Goal: Task Accomplishment & Management: Use online tool/utility

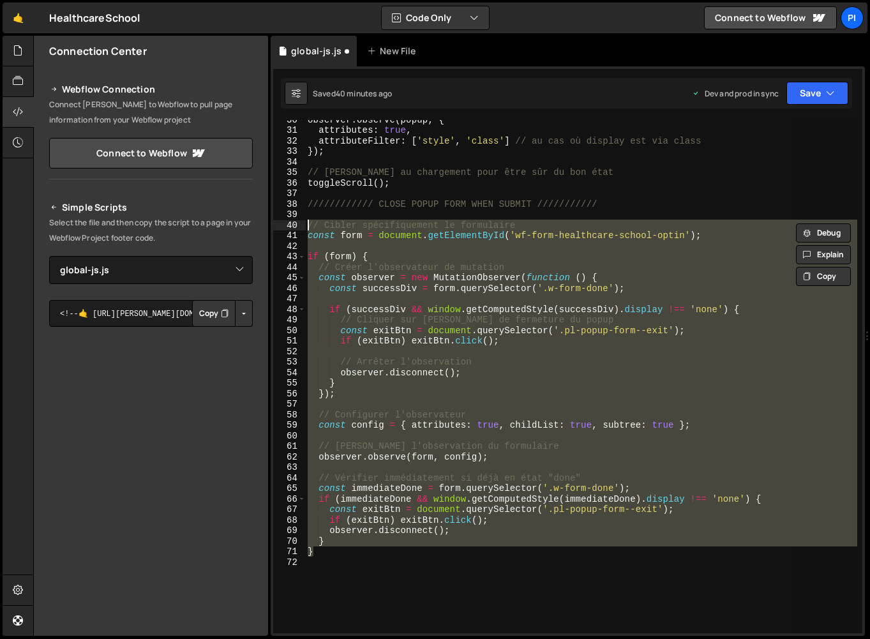
select select "45284"
click at [357, 297] on div "observer . observe ( popup , { attributes : true , attributeFilter : [ 'style' …" at bounding box center [581, 376] width 552 height 513
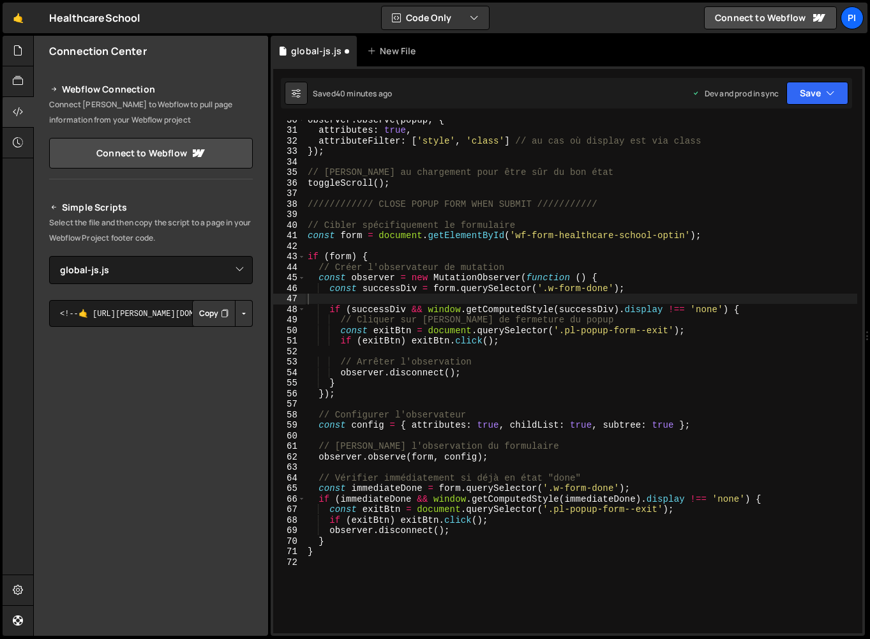
click at [835, 80] on div "Saved 40 minutes ago Dev and prod in sync Upgrade to Edit Save Save to Staging …" at bounding box center [566, 93] width 571 height 31
click at [821, 101] on button "Save" at bounding box center [817, 93] width 62 height 23
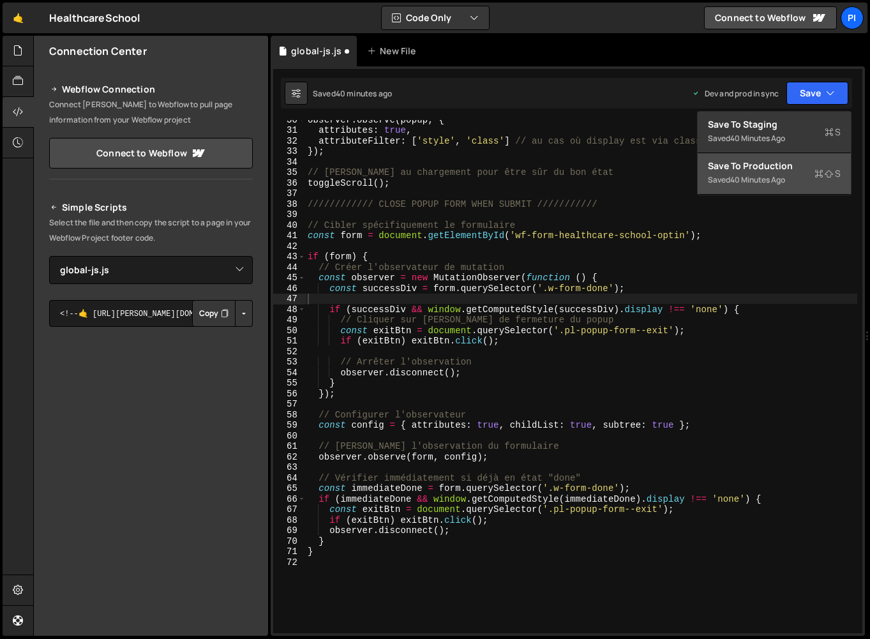
click at [785, 174] on div "Saved 40 minutes ago" at bounding box center [774, 179] width 133 height 15
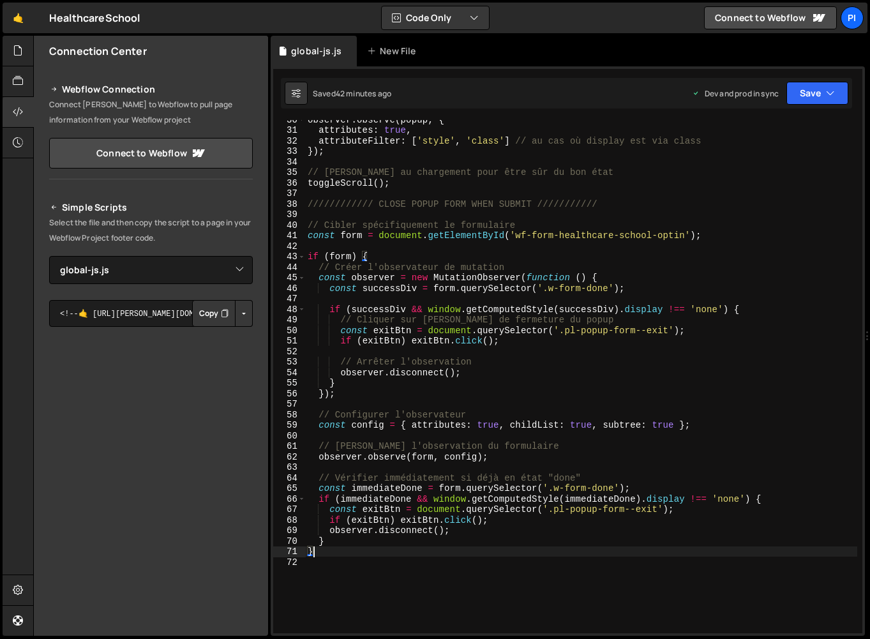
click at [320, 554] on div "observer . observe ( popup , { attributes : true , attributeFilter : [ 'style' …" at bounding box center [581, 381] width 552 height 534
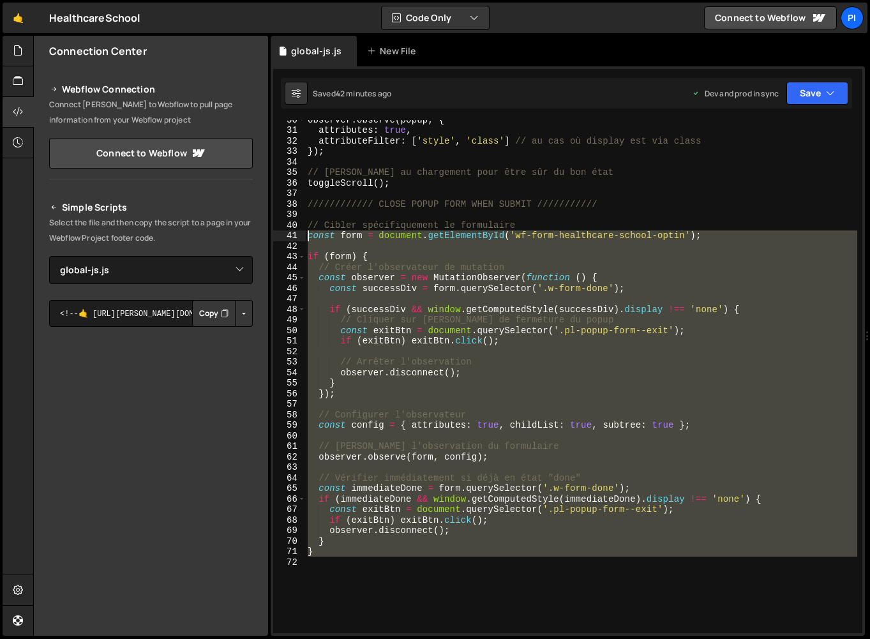
drag, startPoint x: 369, startPoint y: 577, endPoint x: 277, endPoint y: 232, distance: 356.8
click at [277, 232] on div "} 30 31 32 33 34 35 36 37 38 39 40 41 42 43 44 45 46 47 48 49 50 51 52 53 54 55…" at bounding box center [567, 376] width 589 height 513
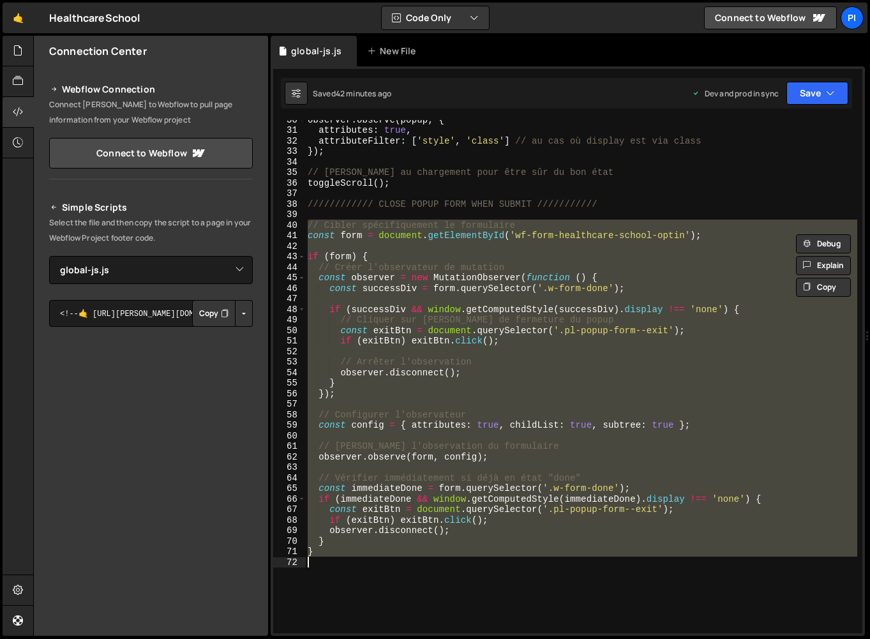
drag, startPoint x: 307, startPoint y: 224, endPoint x: 394, endPoint y: 592, distance: 378.4
click at [394, 592] on div "observer . observe ( popup , { attributes : true , attributeFilter : [ 'style' …" at bounding box center [581, 381] width 552 height 534
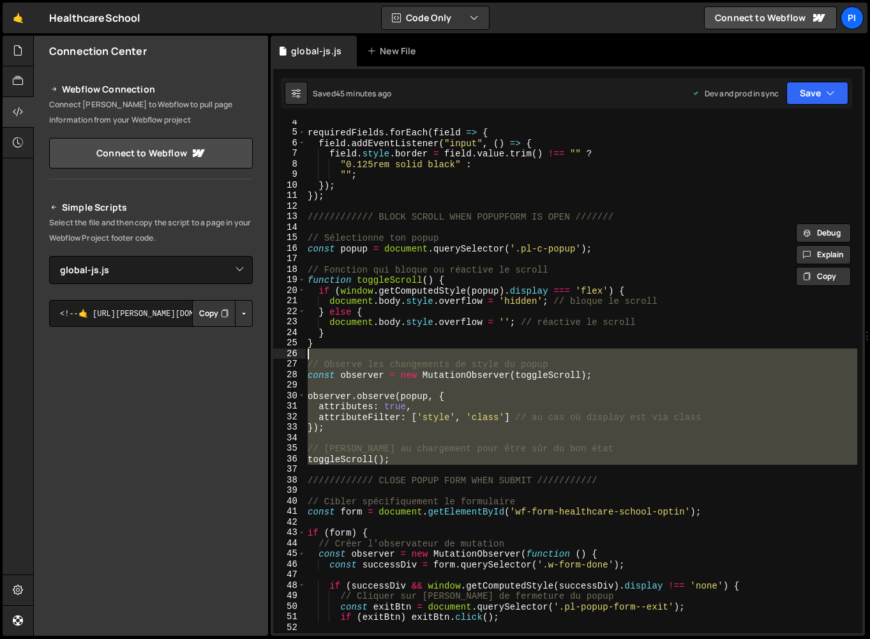
scroll to position [31, 0]
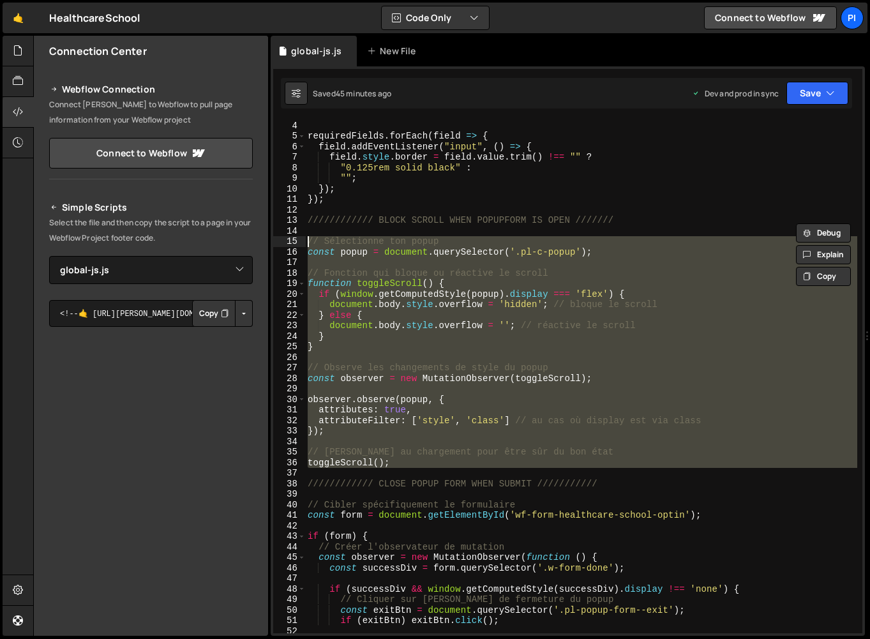
drag, startPoint x: 399, startPoint y: 418, endPoint x: 297, endPoint y: 242, distance: 203.9
click at [297, 242] on div "} 3 4 5 6 7 8 9 10 11 12 13 14 15 16 17 18 19 20 21 22 23 24 25 26 27 28 29 30 …" at bounding box center [567, 376] width 589 height 513
type textarea "// Sélectionne ton popup const popup = document.querySelector('.pl-c-popup');"
paste textarea
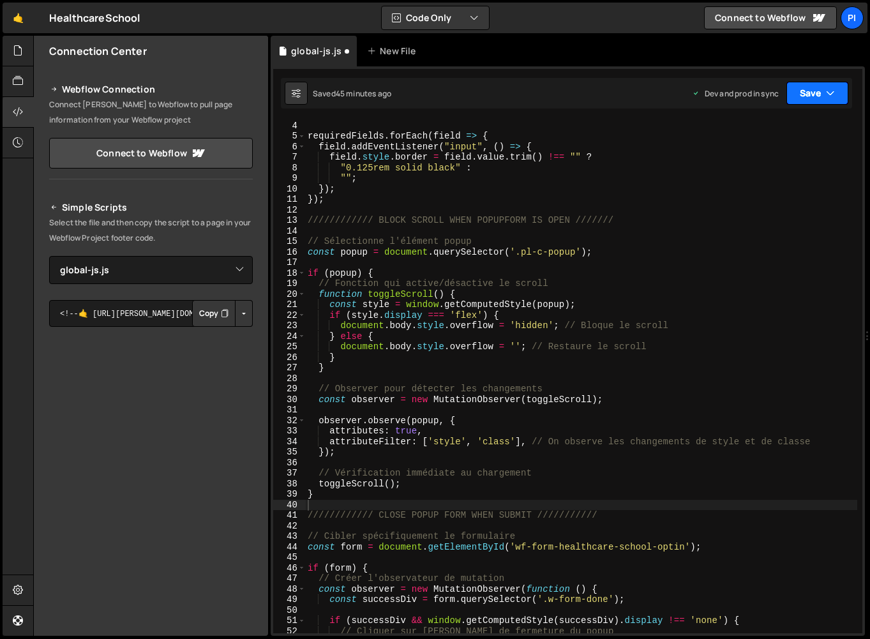
click at [806, 93] on button "Save" at bounding box center [817, 93] width 62 height 23
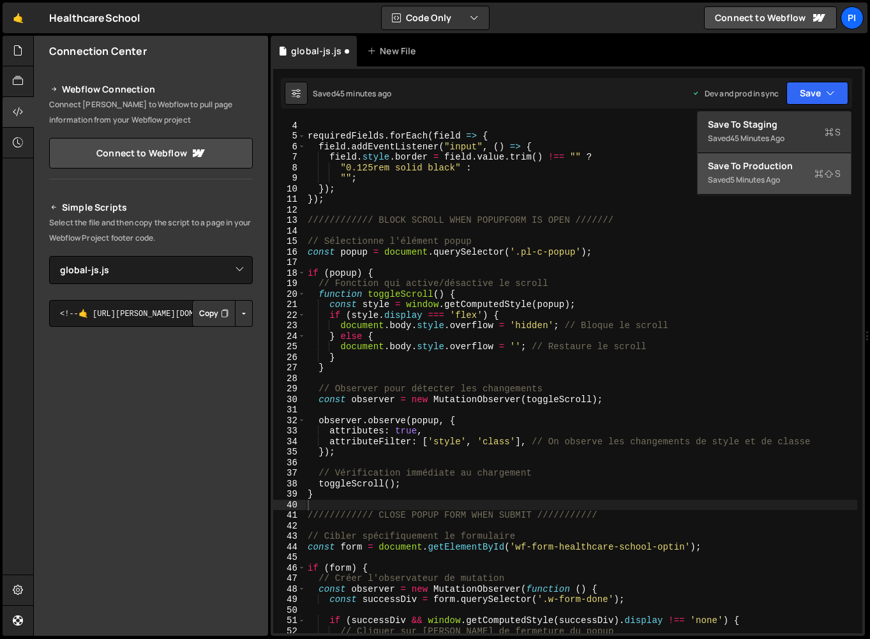
click at [770, 167] on div "Save to Production S" at bounding box center [774, 166] width 133 height 13
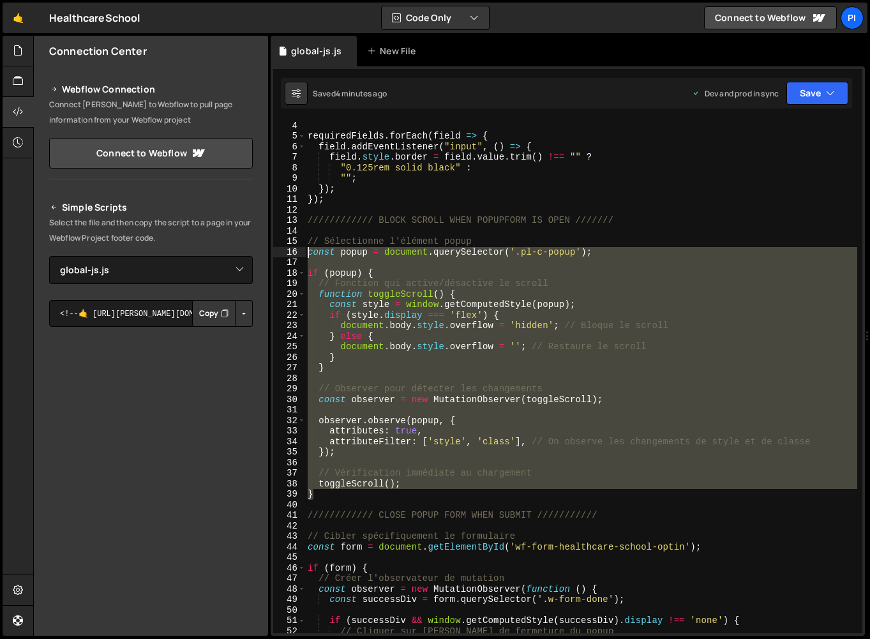
drag, startPoint x: 352, startPoint y: 491, endPoint x: 299, endPoint y: 244, distance: 253.2
click at [299, 244] on div "} 3 4 5 6 7 8 9 10 11 12 13 14 15 16 17 18 19 20 21 22 23 24 25 26 27 28 29 30 …" at bounding box center [567, 376] width 589 height 513
type textarea "// Sélectionne l'élément popup const popup = document.querySelector('.pl-c-popu…"
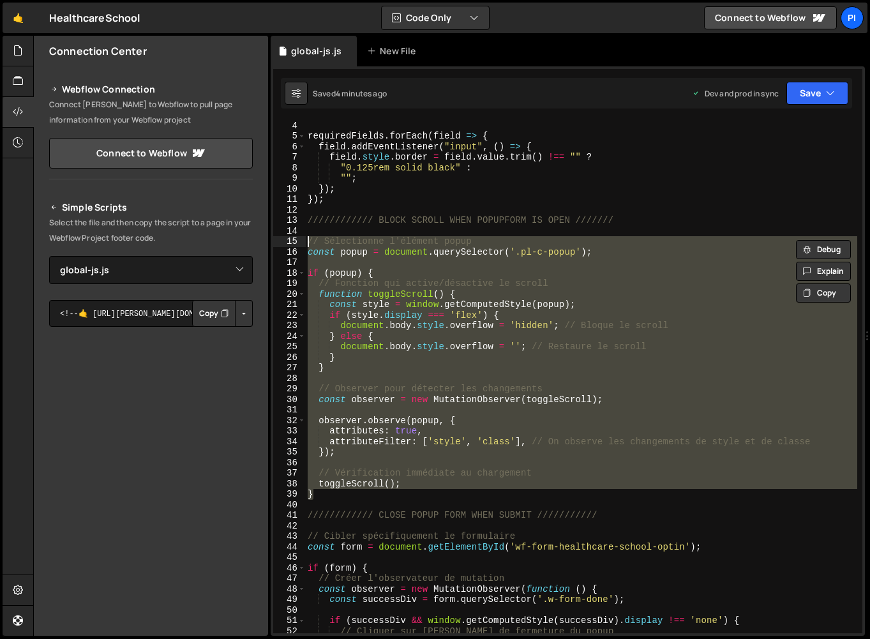
paste textarea
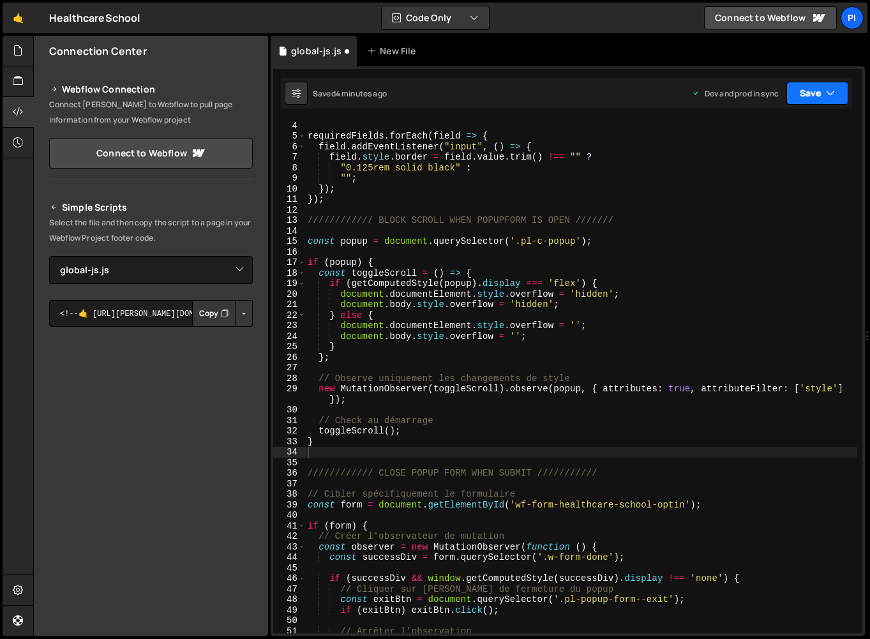
click at [809, 99] on button "Save" at bounding box center [817, 93] width 62 height 23
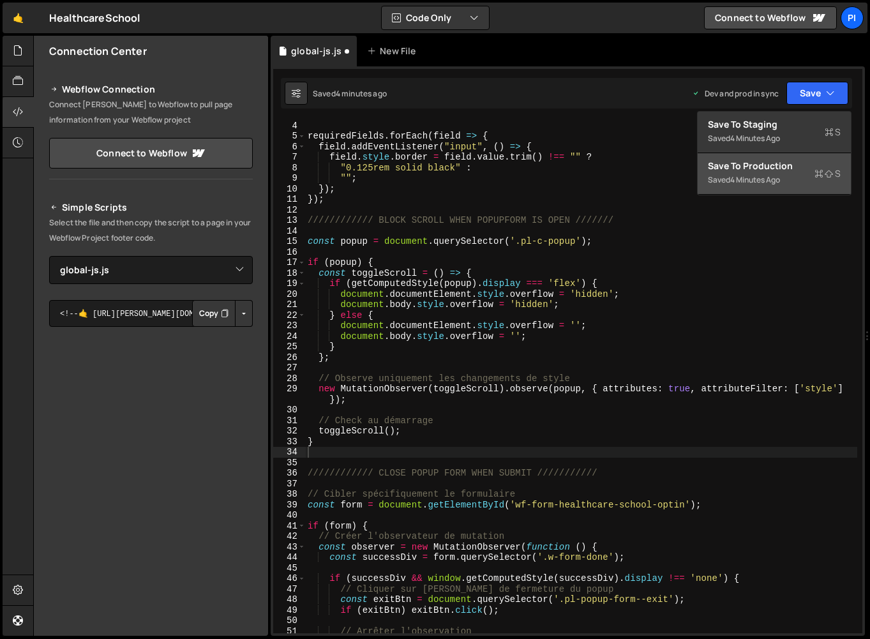
click at [756, 178] on div "4 minutes ago" at bounding box center [755, 179] width 50 height 11
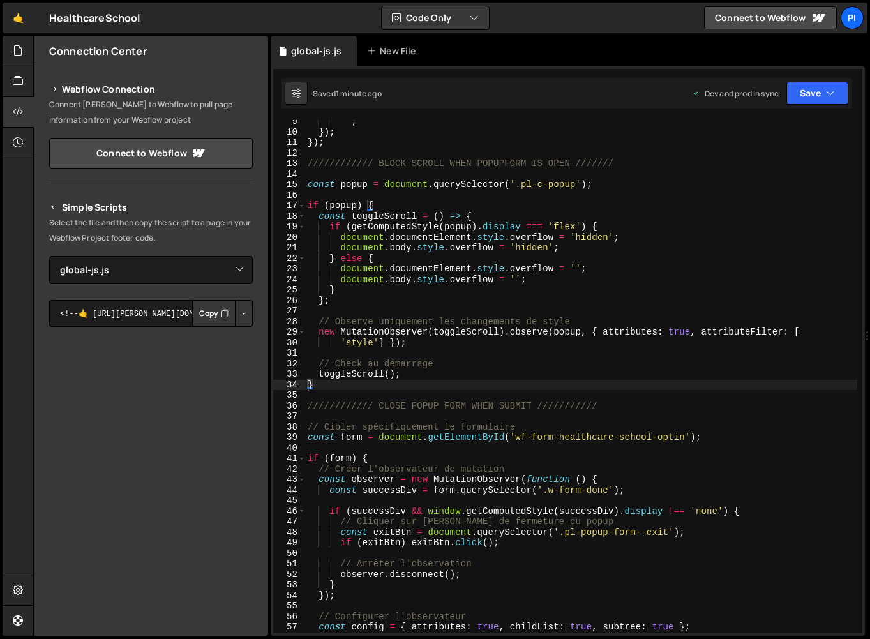
scroll to position [87, 0]
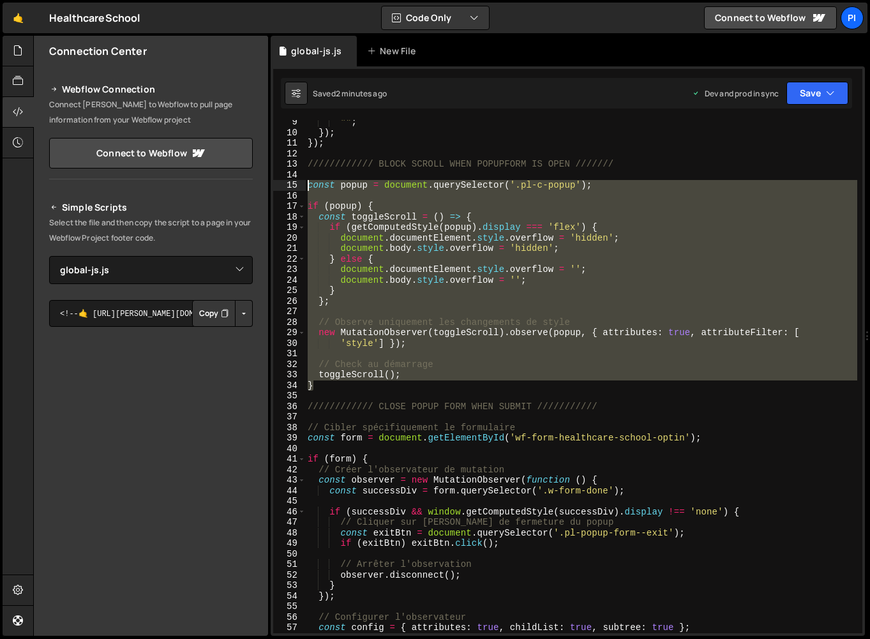
drag, startPoint x: 382, startPoint y: 384, endPoint x: 275, endPoint y: 184, distance: 225.8
click at [275, 184] on div "} 9 10 11 12 13 14 15 16 17 18 19 20 21 22 23 24 25 26 27 28 29 30 31 32 33 34 …" at bounding box center [567, 376] width 589 height 513
paste textarea "})();"
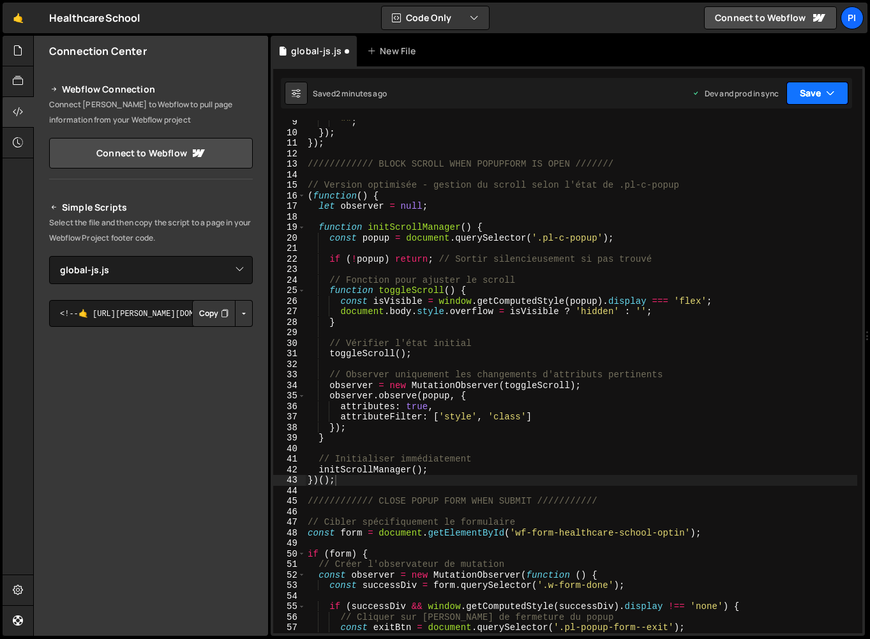
click at [800, 83] on button "Save" at bounding box center [817, 93] width 62 height 23
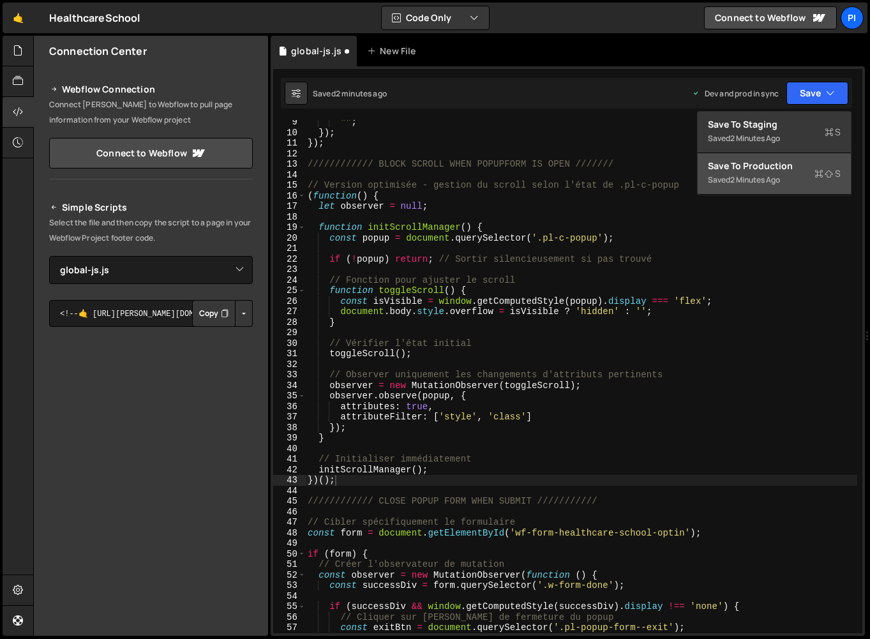
click at [775, 180] on div "2 minutes ago" at bounding box center [755, 179] width 50 height 11
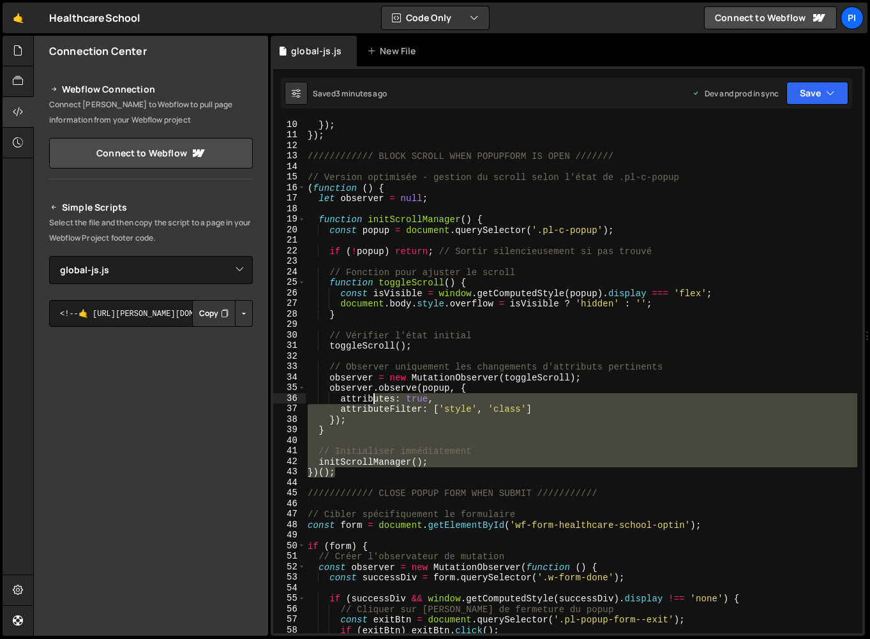
scroll to position [63, 0]
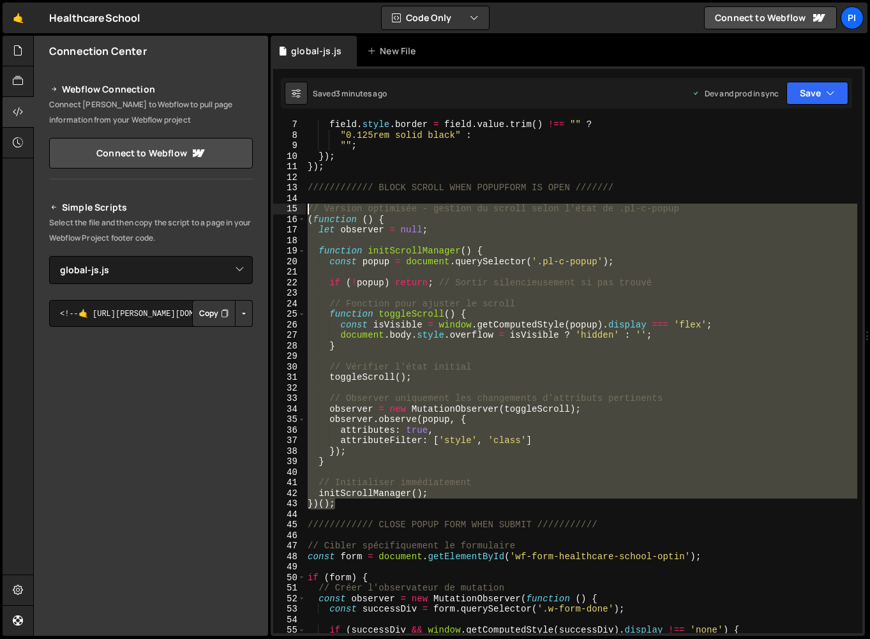
drag, startPoint x: 384, startPoint y: 414, endPoint x: 299, endPoint y: 208, distance: 222.1
click at [299, 208] on div "})(); 7 8 9 10 11 12 13 14 15 16 17 18 19 20 21 22 23 24 25 26 27 28 29 30 31 3…" at bounding box center [567, 376] width 589 height 513
type textarea "// Version optimisée - gestion du scroll selon l'état de .pl-c-popup (function …"
paste textarea
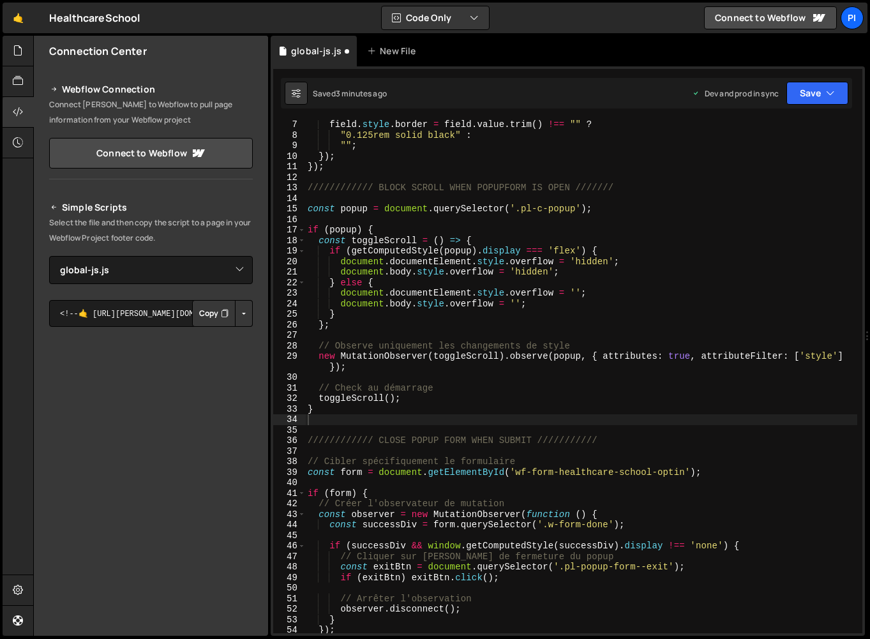
click at [809, 108] on div "Saved 3 minutes ago Dev and prod in sync Upgrade to Edit Save Save to Staging S…" at bounding box center [566, 93] width 571 height 31
click at [811, 98] on button "Save" at bounding box center [817, 93] width 62 height 23
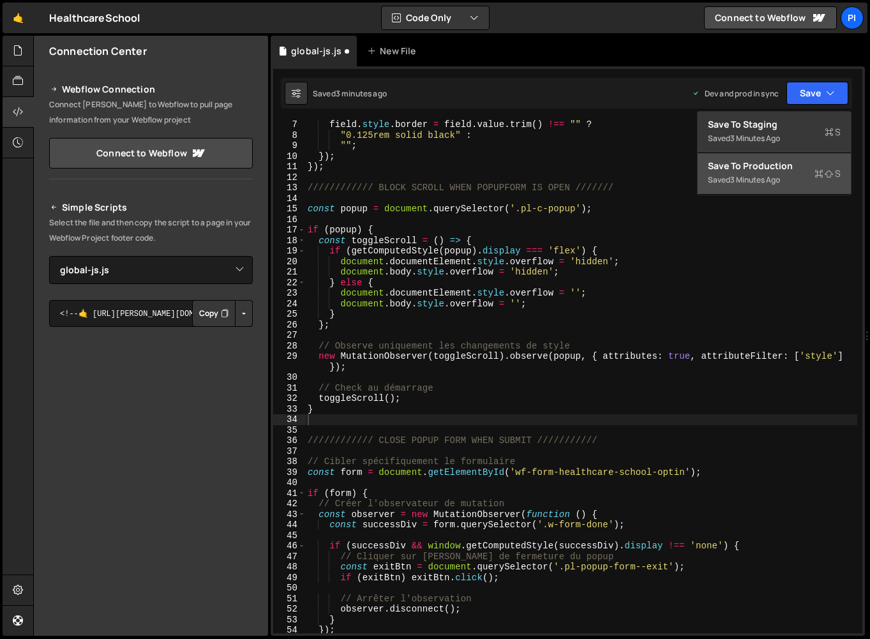
click at [784, 182] on button "Save to Production S Saved 3 minutes ago" at bounding box center [773, 173] width 153 height 41
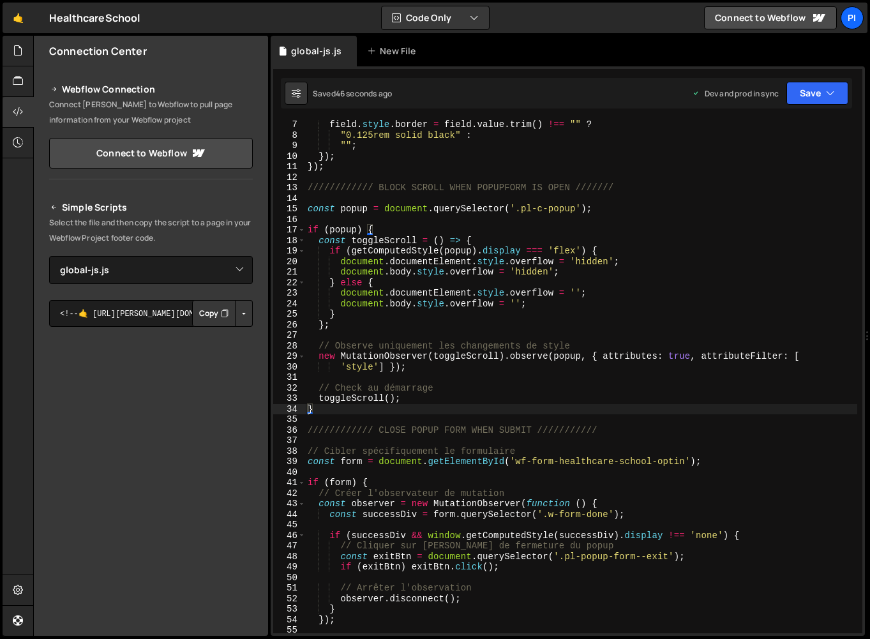
click at [606, 546] on div "field . style . border = field . value . trim ( ) !== "" ? "0.125rem solid blac…" at bounding box center [581, 386] width 552 height 534
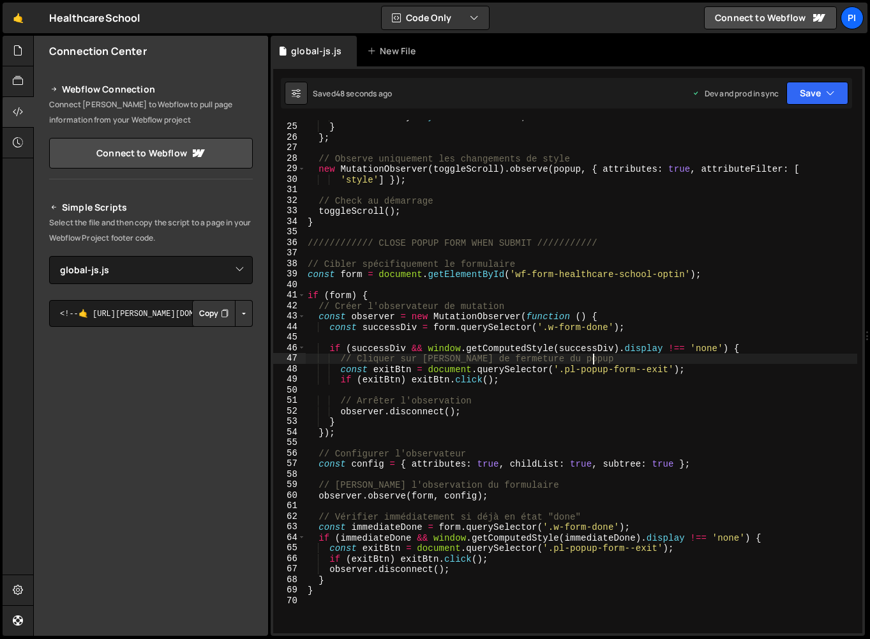
scroll to position [252, 0]
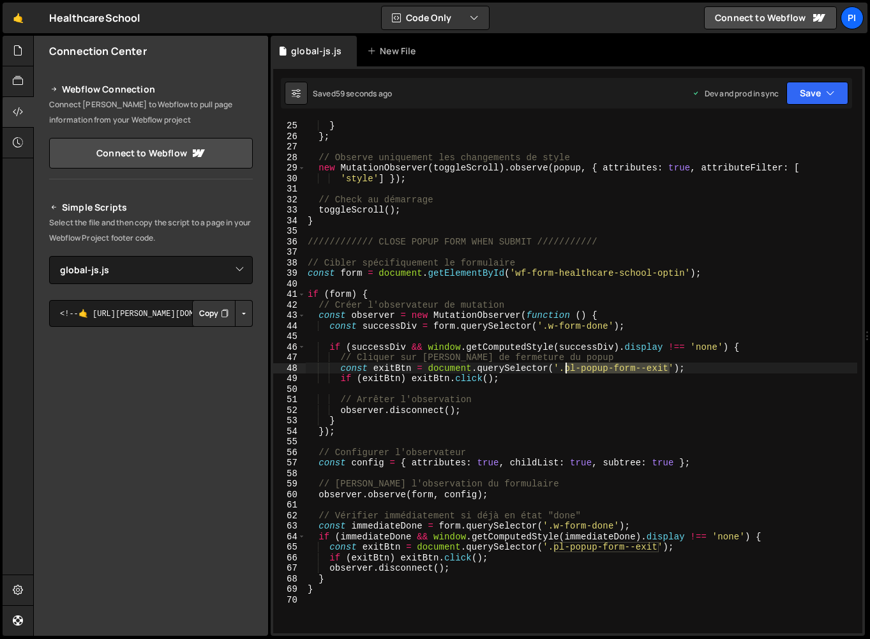
drag, startPoint x: 668, startPoint y: 369, endPoint x: 567, endPoint y: 370, distance: 100.8
click at [567, 370] on div "document . body . style . overflow = '' ; } } ; // Observe uniquement les chang…" at bounding box center [581, 377] width 552 height 534
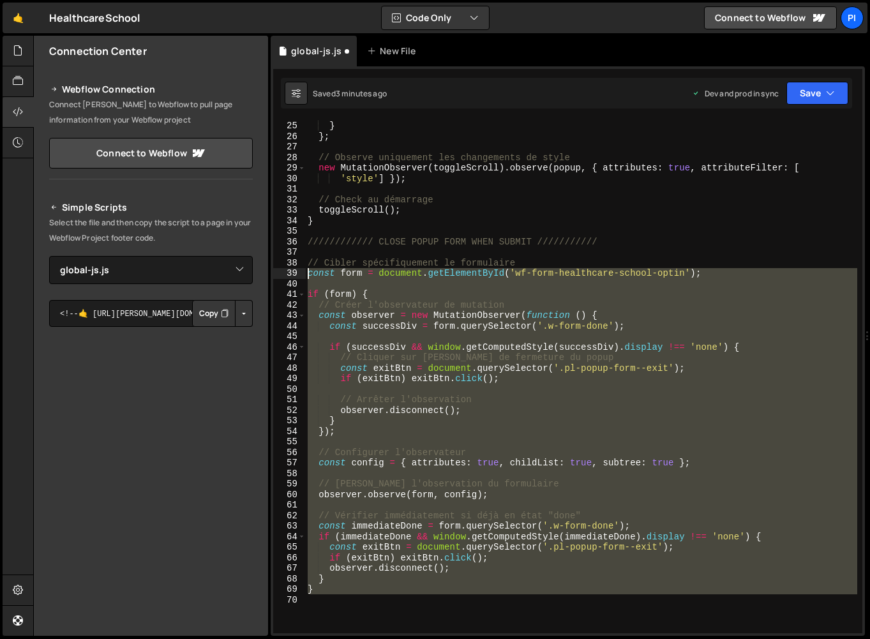
drag, startPoint x: 373, startPoint y: 597, endPoint x: 281, endPoint y: 271, distance: 339.0
click at [281, 271] on div "const exitBtn = document.querySelector('.pl-popup-form--exit'); 24 25 26 27 28 …" at bounding box center [567, 376] width 589 height 513
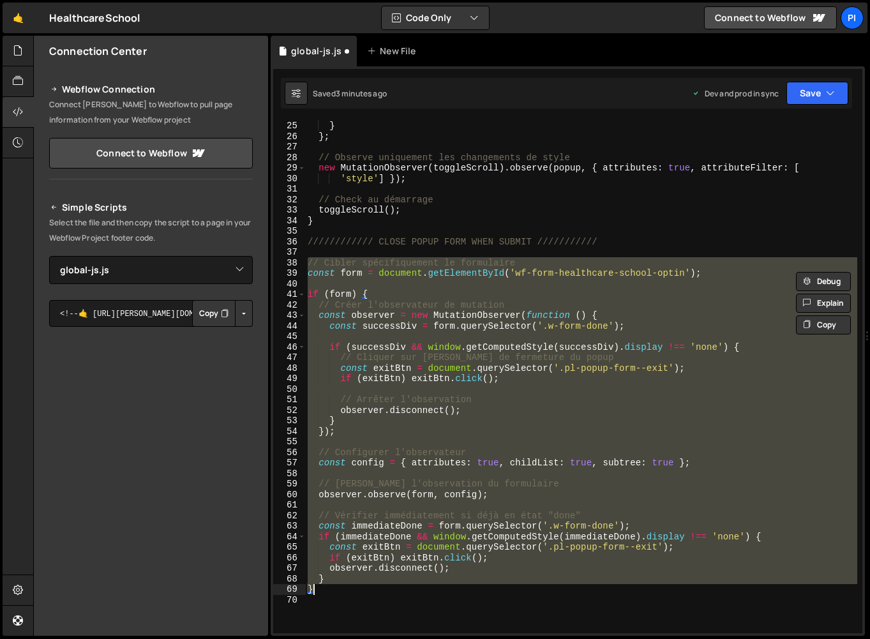
drag, startPoint x: 307, startPoint y: 261, endPoint x: 428, endPoint y: 590, distance: 350.1
click at [428, 590] on div "document . body . style . overflow = '' ; } } ; // Observe uniquement les chang…" at bounding box center [581, 377] width 552 height 534
type textarea "} }"
paste textarea
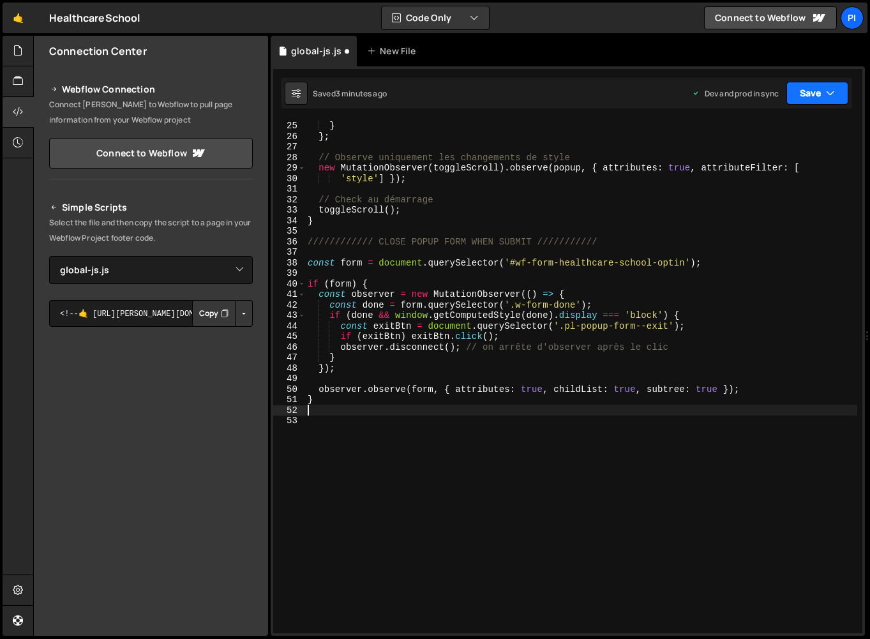
click at [796, 95] on button "Save" at bounding box center [817, 93] width 62 height 23
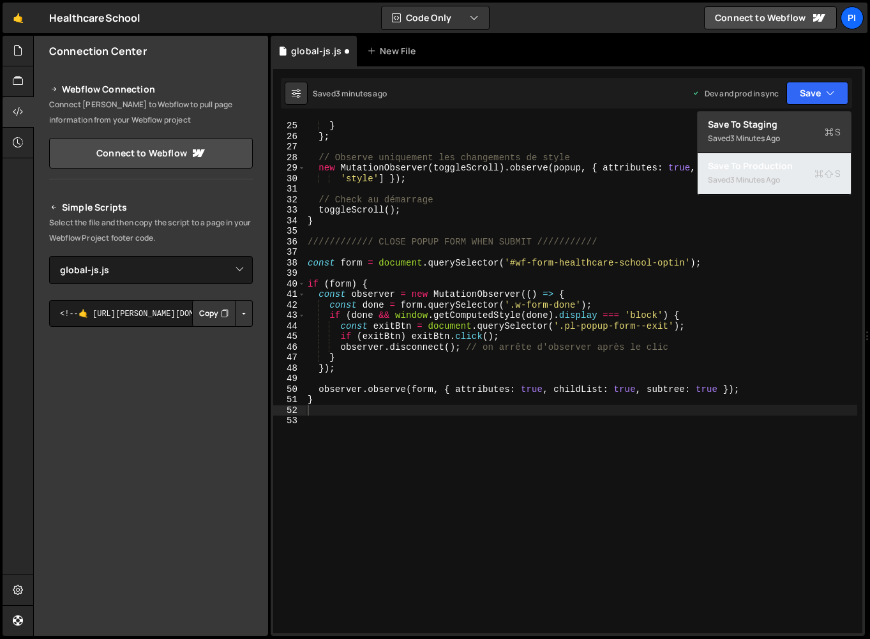
click at [767, 180] on div "3 minutes ago" at bounding box center [755, 179] width 50 height 11
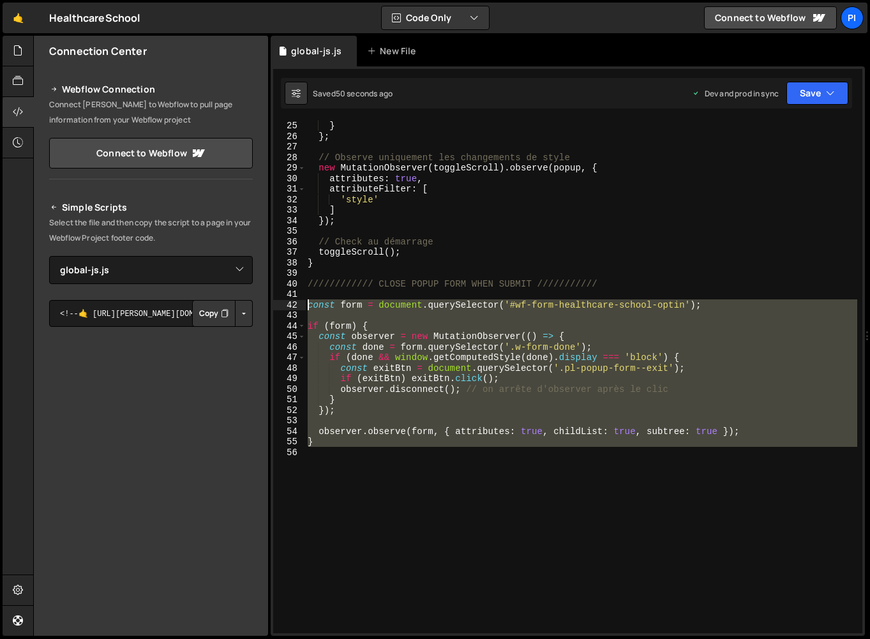
drag, startPoint x: 352, startPoint y: 459, endPoint x: 290, endPoint y: 303, distance: 167.6
click at [290, 304] on div "24 25 26 27 28 29 30 31 32 33 34 35 36 37 38 39 40 41 42 43 44 45 46 47 48 49 5…" at bounding box center [567, 376] width 589 height 513
type textarea "const form = document.querySelector('#wf-form-healthcare-school-optin');"
paste textarea
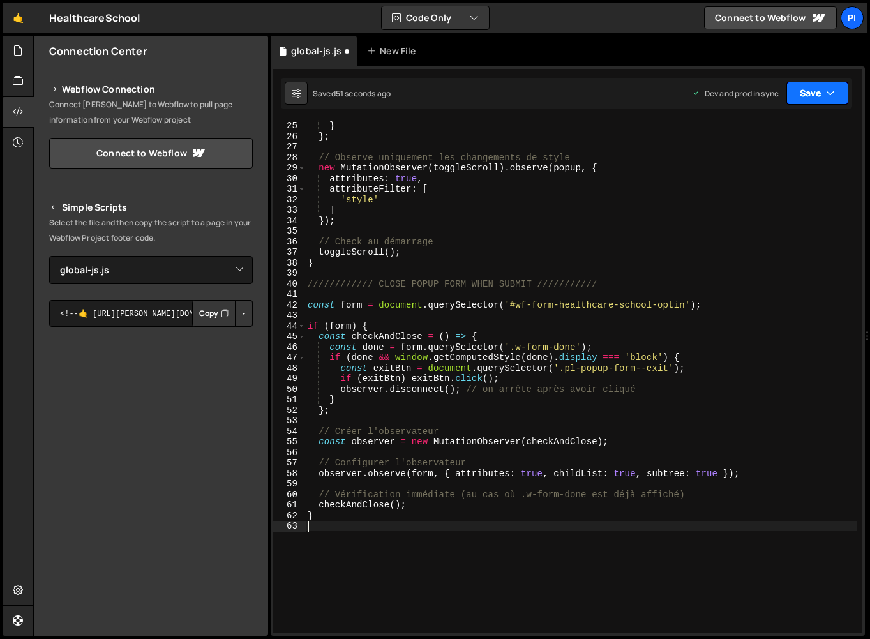
click at [813, 92] on button "Save" at bounding box center [817, 93] width 62 height 23
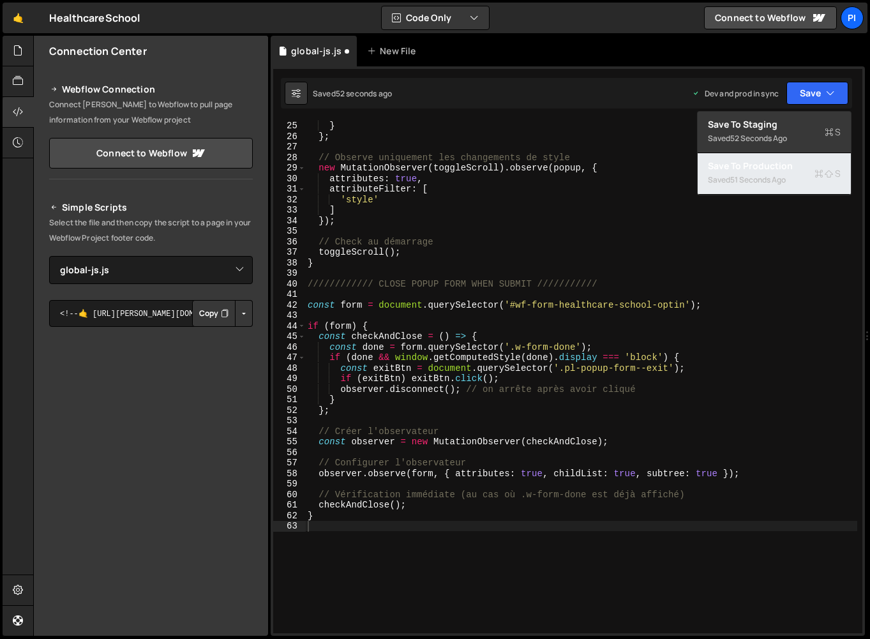
click at [764, 172] on div "Saved 51 seconds ago" at bounding box center [774, 179] width 133 height 15
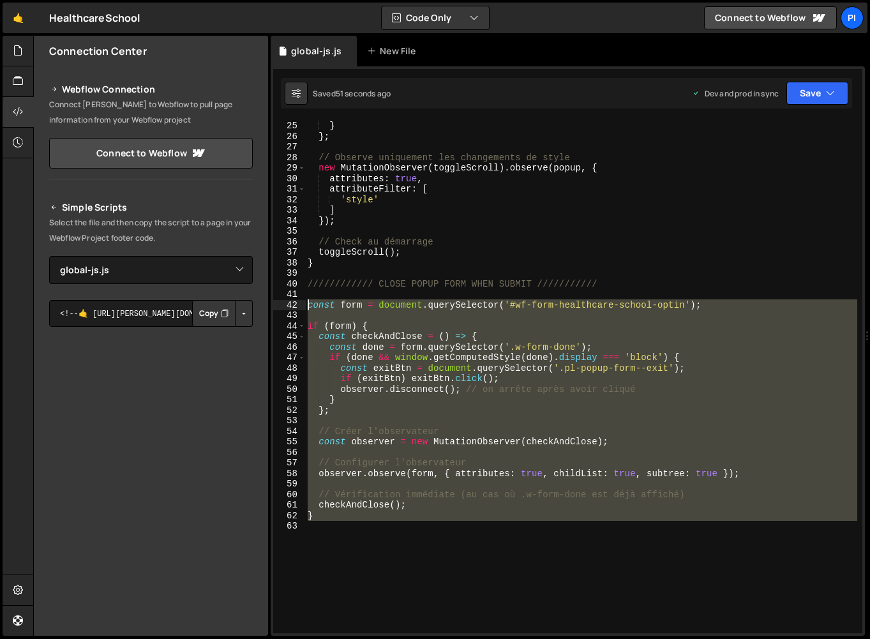
drag, startPoint x: 348, startPoint y: 537, endPoint x: 280, endPoint y: 308, distance: 238.4
click at [280, 308] on div "24 25 26 27 28 29 30 31 32 33 34 35 36 37 38 39 40 41 42 43 44 45 46 47 48 49 5…" at bounding box center [567, 376] width 589 height 513
type textarea "const form = document.querySelector('#wf-form-healthcare-school-optin');"
paste textarea
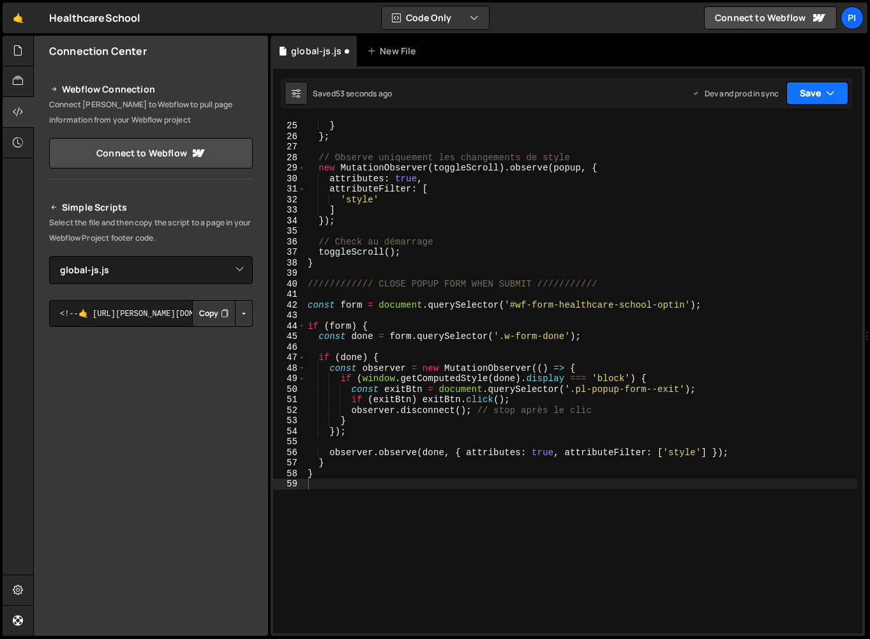
click at [812, 96] on button "Save" at bounding box center [817, 93] width 62 height 23
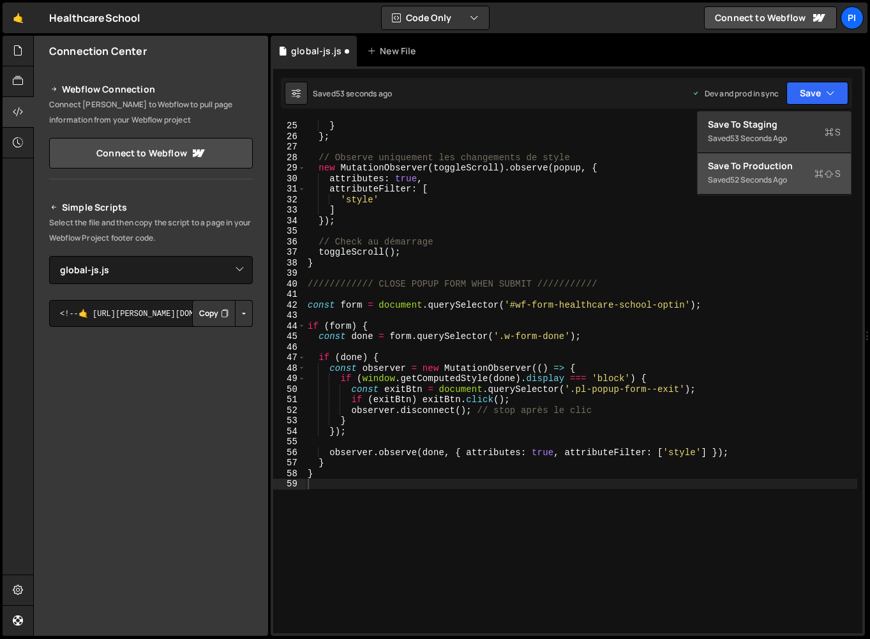
click at [754, 180] on div "52 seconds ago" at bounding box center [758, 179] width 57 height 11
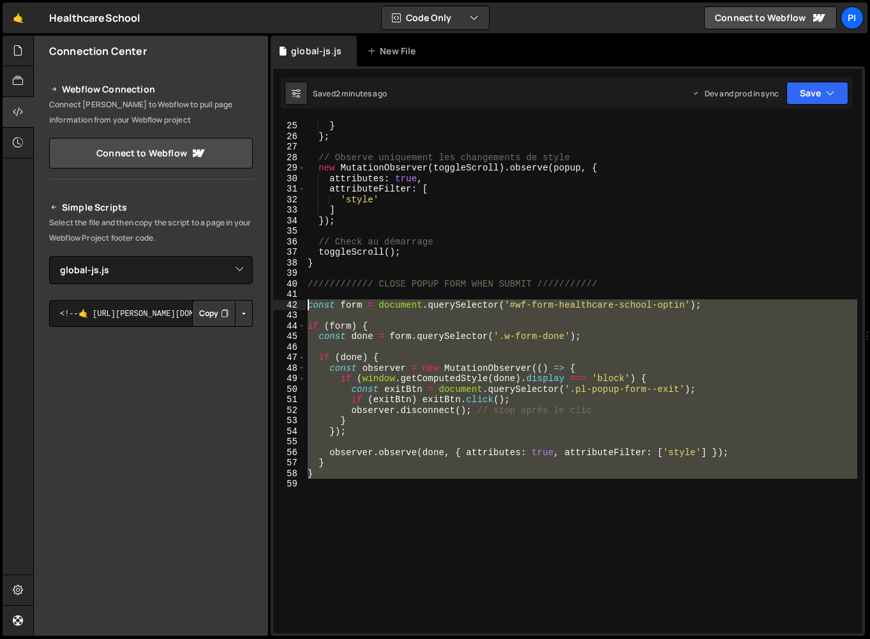
drag, startPoint x: 373, startPoint y: 489, endPoint x: 267, endPoint y: 302, distance: 215.5
click at [267, 302] on div "Files New File Create your first file Get started by starting a Javascript or C…" at bounding box center [451, 336] width 837 height 600
type textarea "const form = document.querySelector('#wf-form-healthcare-school-optin');"
paste textarea
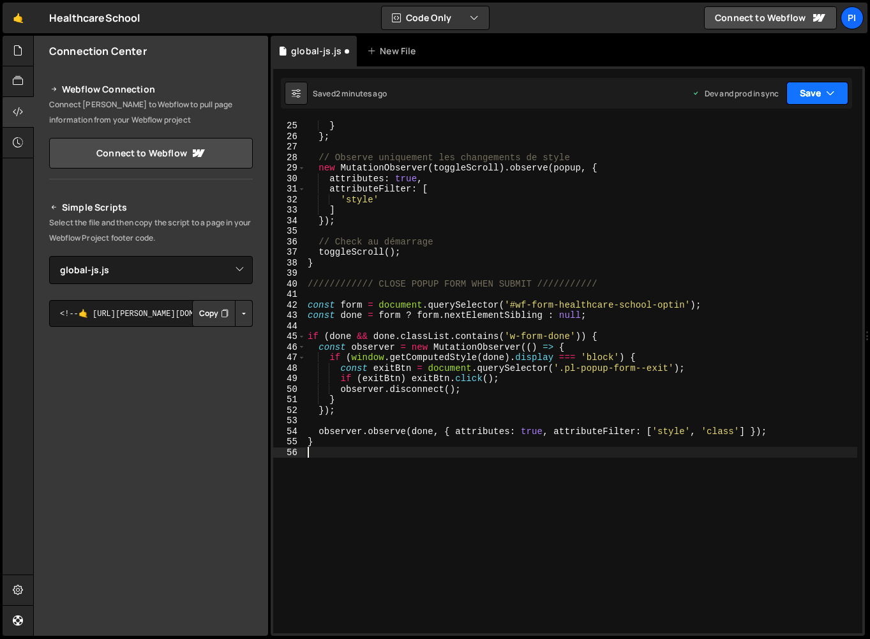
click at [814, 84] on button "Save" at bounding box center [817, 93] width 62 height 23
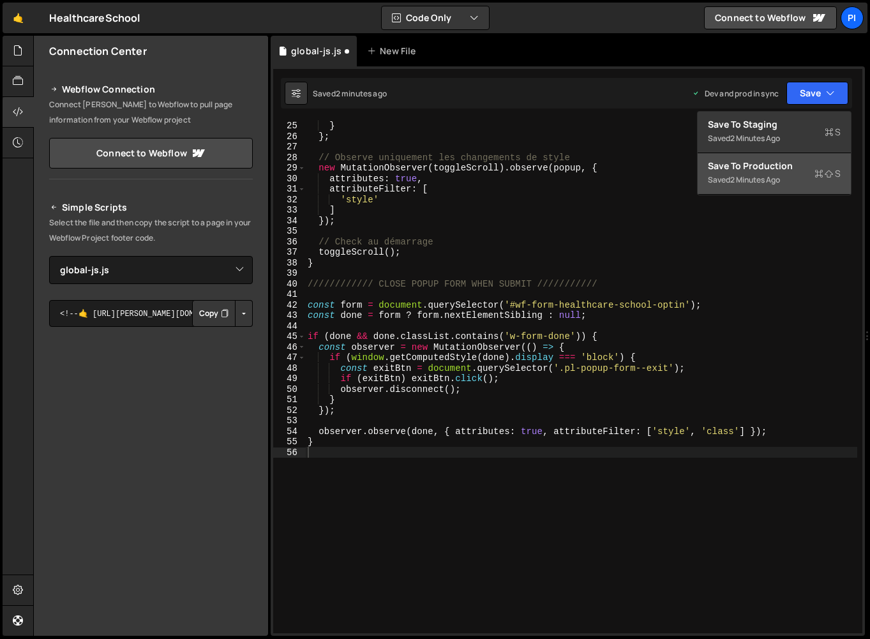
click at [774, 163] on div "Save to Production S" at bounding box center [774, 166] width 133 height 13
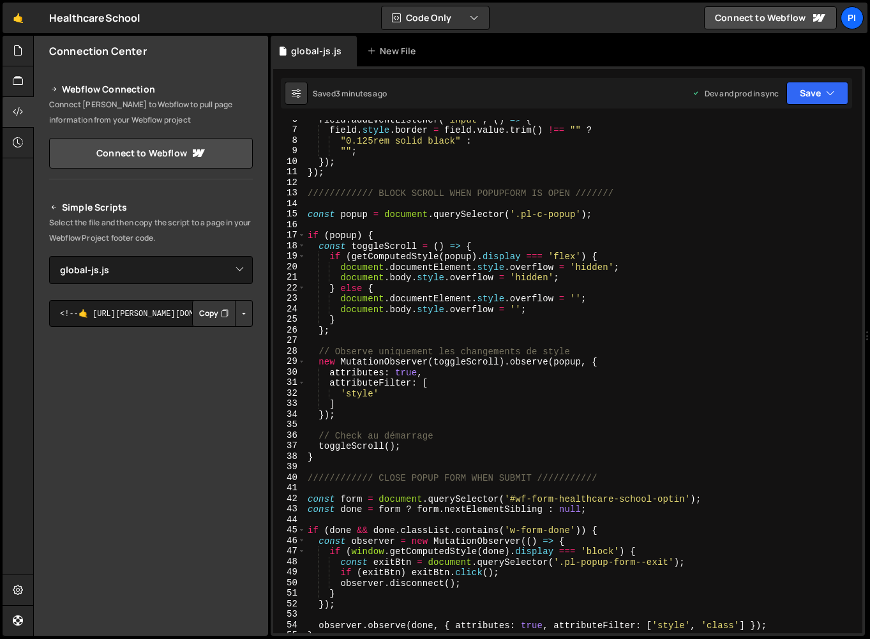
scroll to position [57, 0]
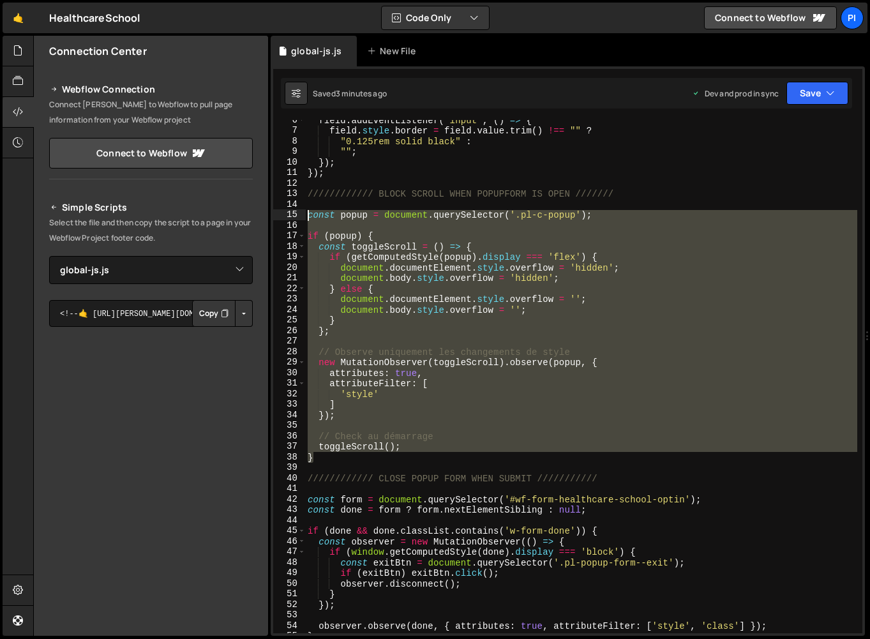
drag, startPoint x: 387, startPoint y: 459, endPoint x: 297, endPoint y: 216, distance: 258.6
click at [297, 216] on div "} 6 7 8 9 10 11 12 13 14 15 16 17 18 19 20 21 22 23 24 25 26 27 28 29 30 31 32 …" at bounding box center [567, 376] width 589 height 513
type textarea "const popup = document.querySelector('.pl-c-popup');"
paste textarea
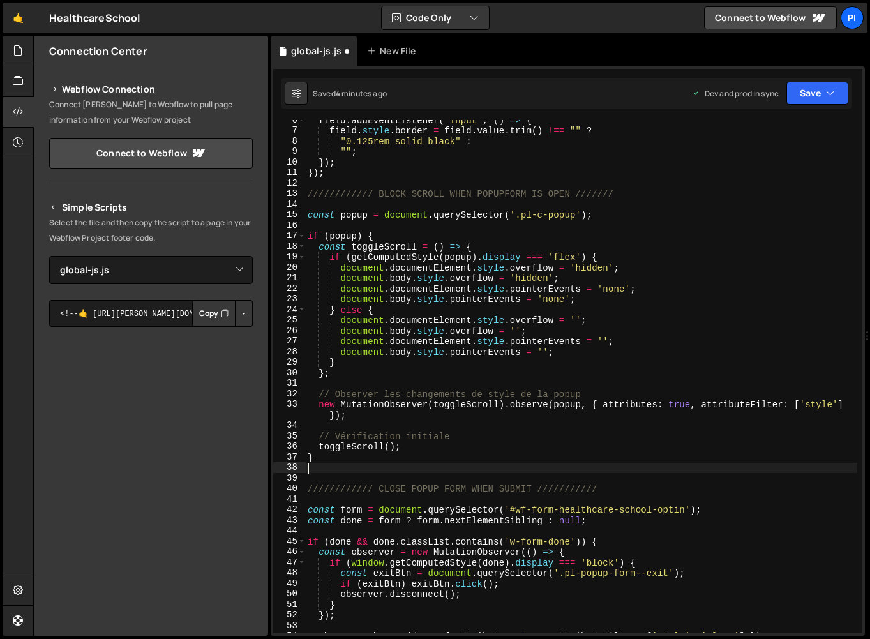
type textarea "toggleScroll(); }"
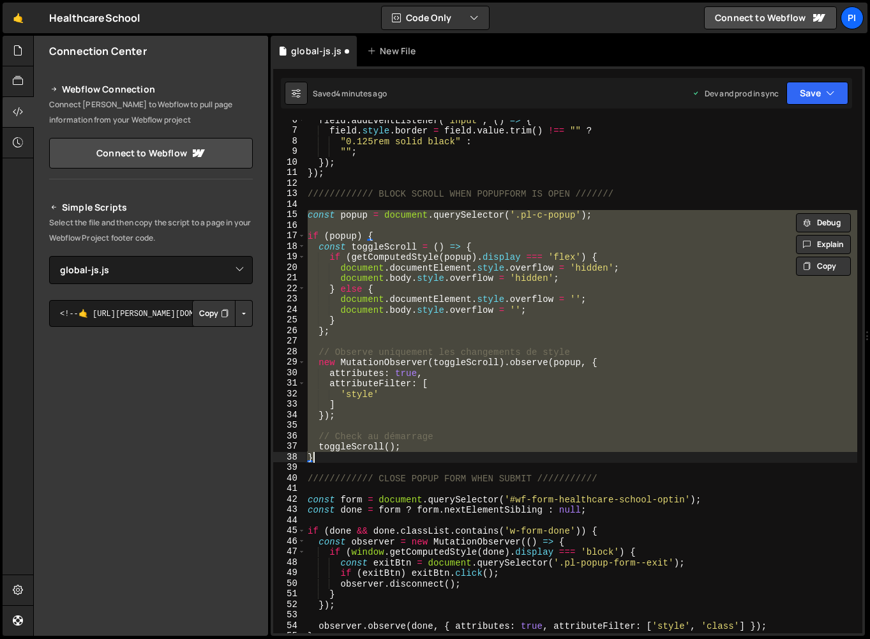
paste textarea
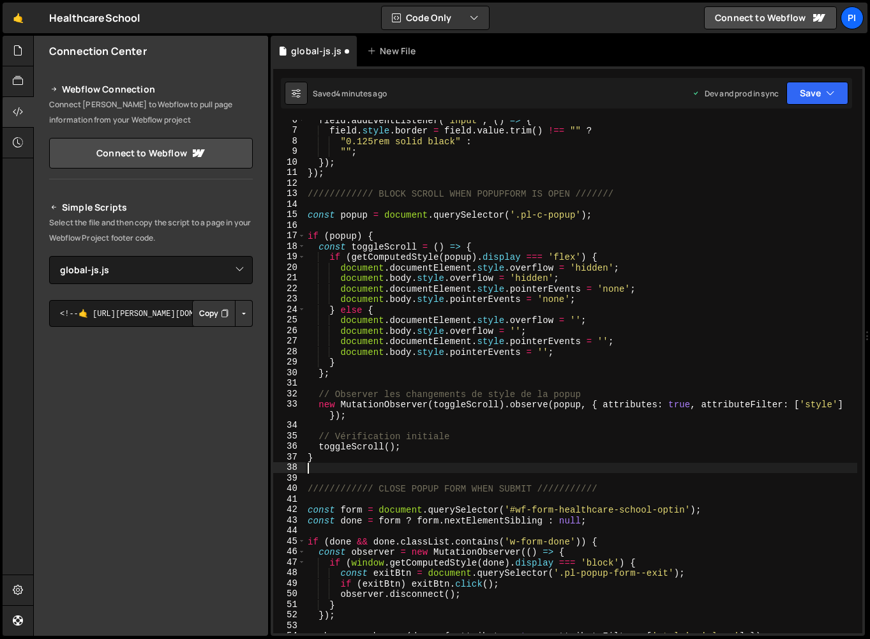
type textarea "toggleScroll(); }"
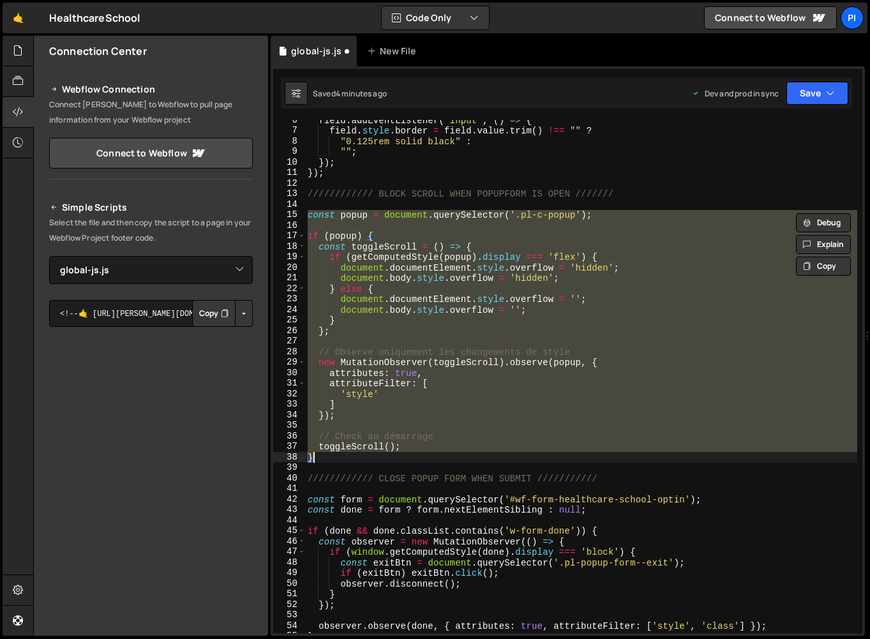
paste textarea
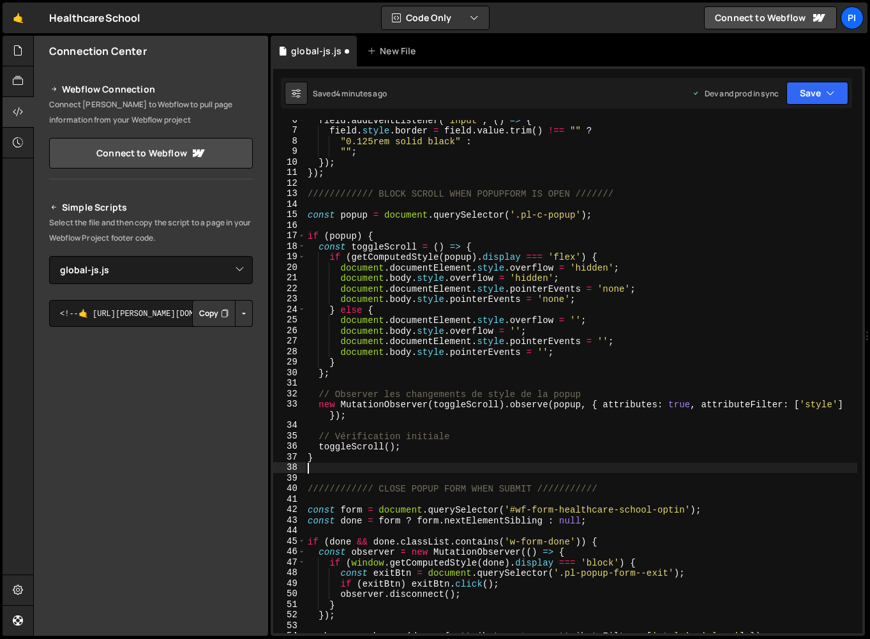
type textarea "toggleScroll(); }"
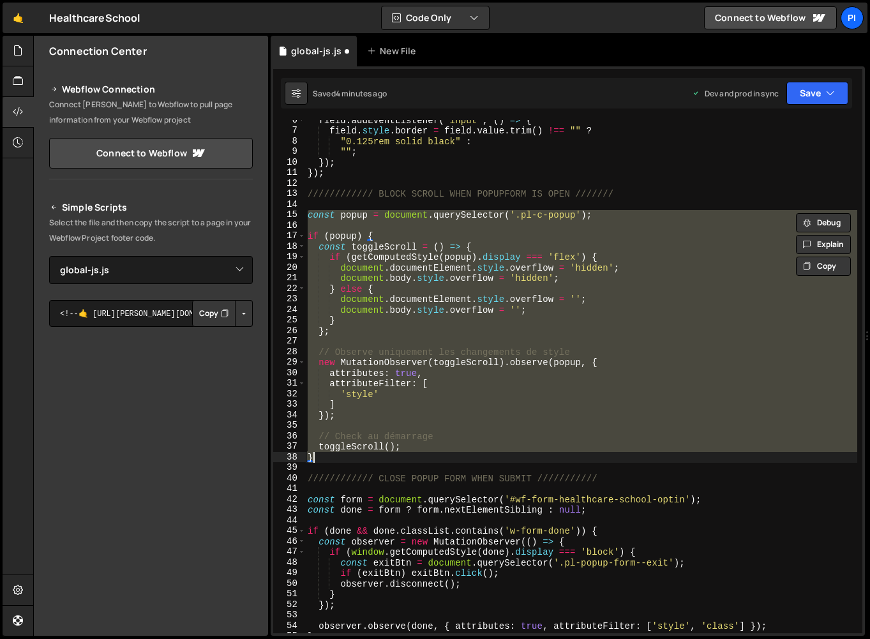
paste textarea
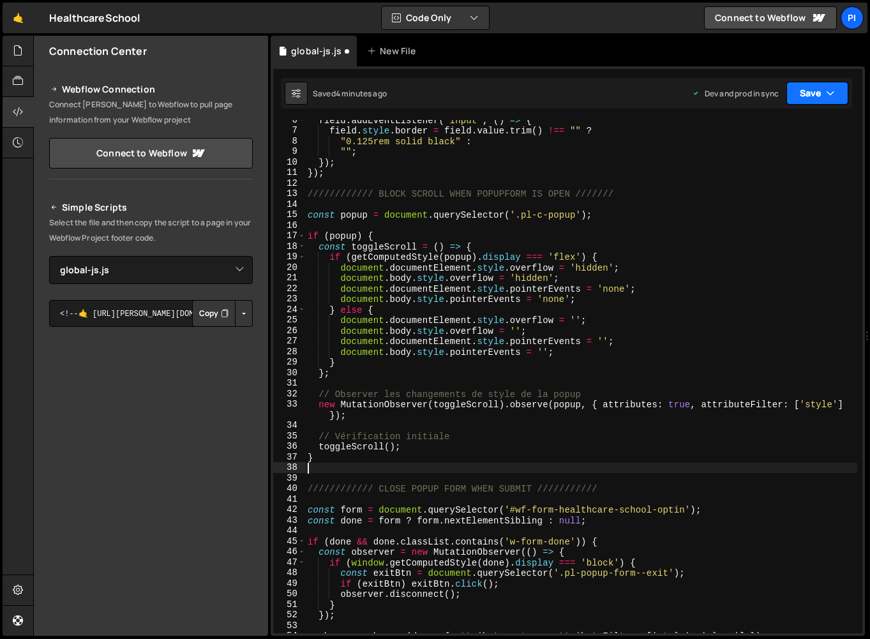
type textarea "toggleScroll(); }"
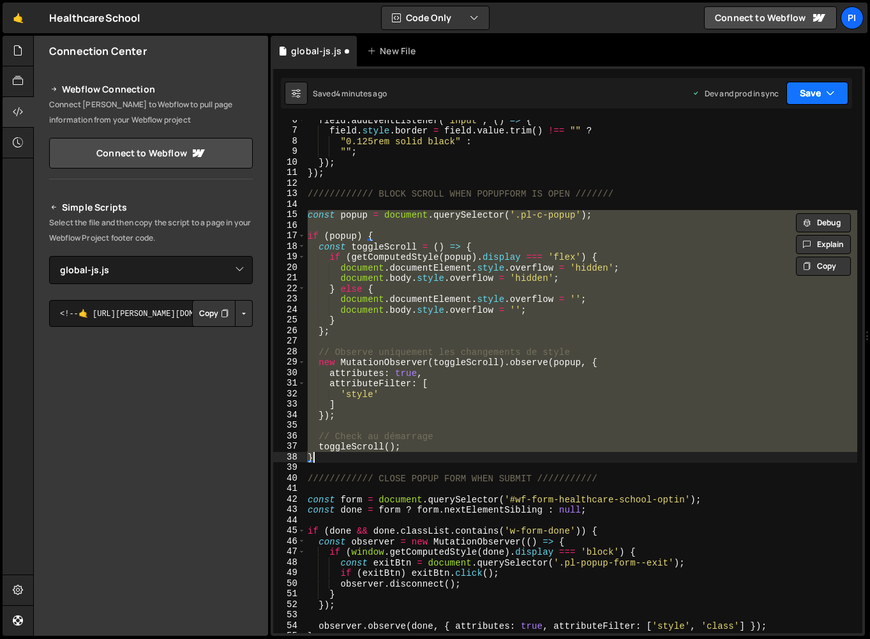
paste textarea
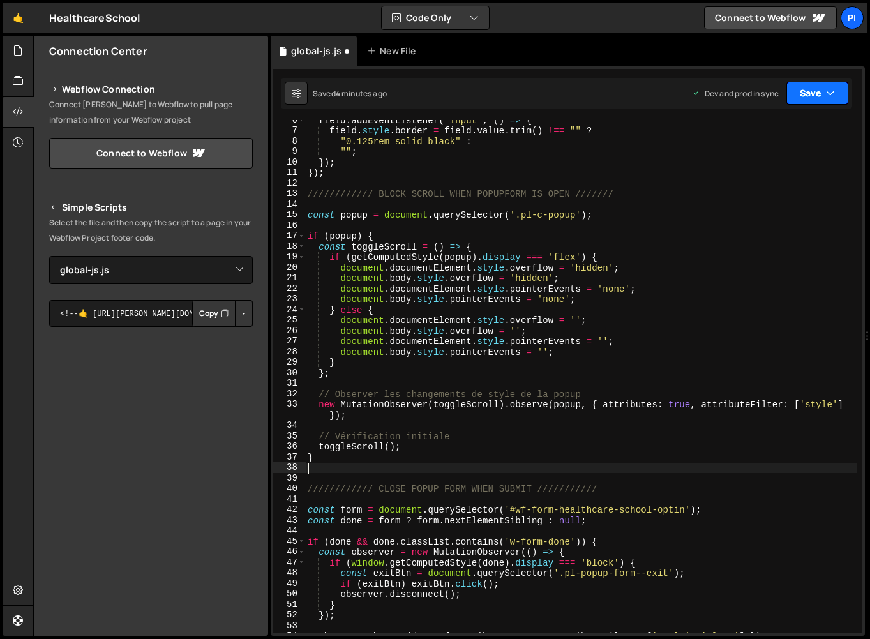
click at [828, 93] on icon "button" at bounding box center [830, 93] width 9 height 13
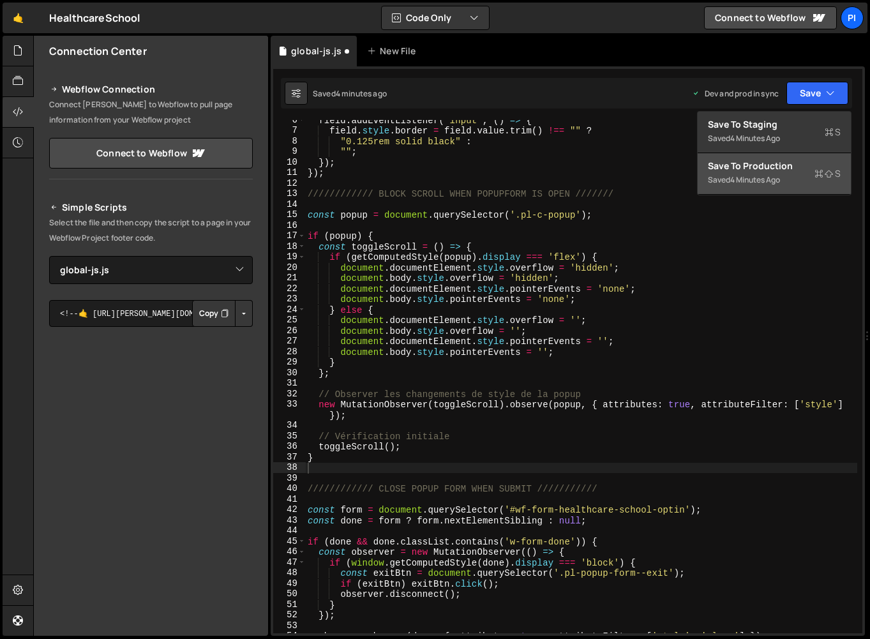
click at [797, 183] on button "Save to Production S Saved 4 minutes ago" at bounding box center [773, 173] width 153 height 41
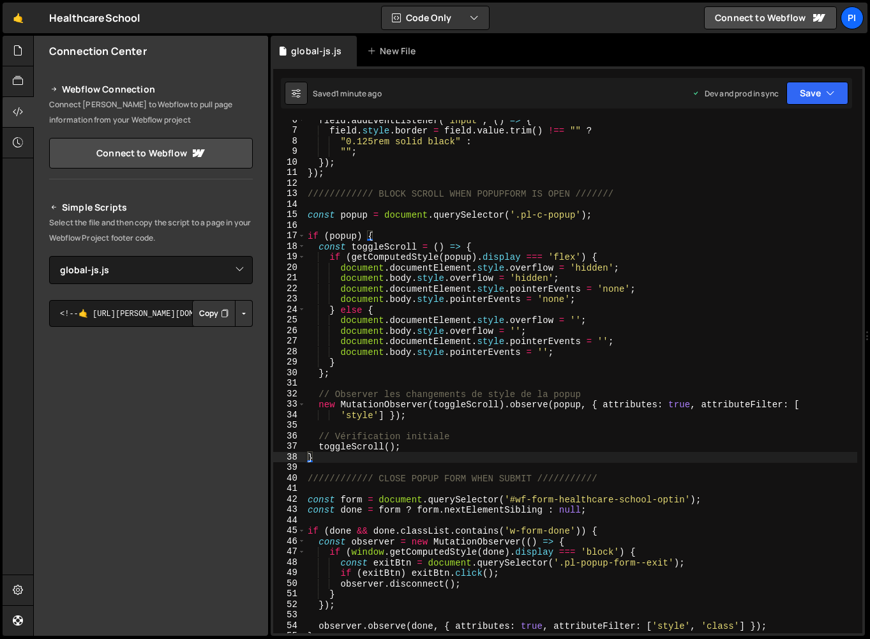
click at [348, 500] on div "field . addEventListener ( "input" , ( ) => { field . style . border = field . …" at bounding box center [581, 382] width 552 height 534
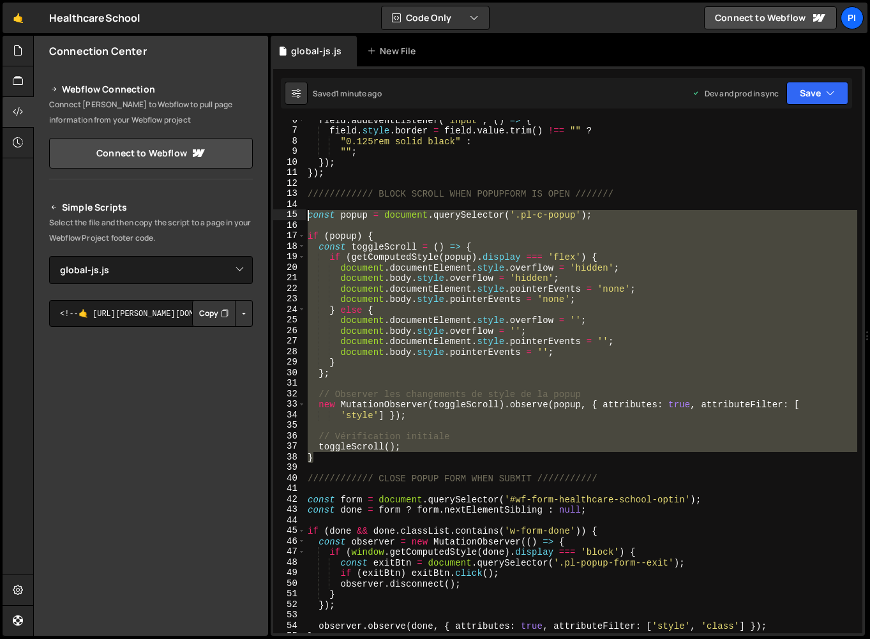
drag, startPoint x: 348, startPoint y: 461, endPoint x: 265, endPoint y: 216, distance: 258.9
click at [265, 216] on div "Files New File Create your first file Get started by starting a Javascript or C…" at bounding box center [451, 336] width 837 height 600
type textarea "const popup = document.querySelector('.pl-c-popup');"
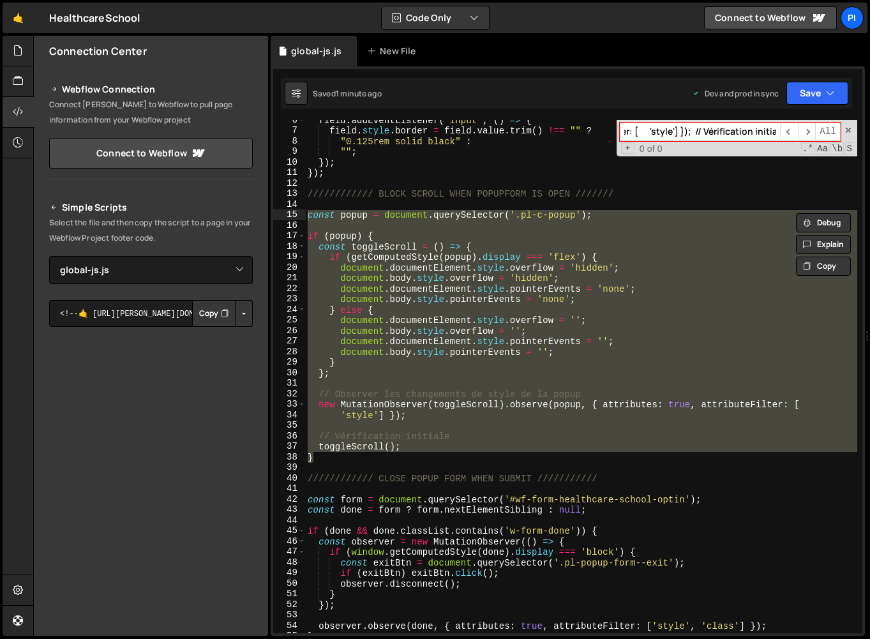
scroll to position [0, 0]
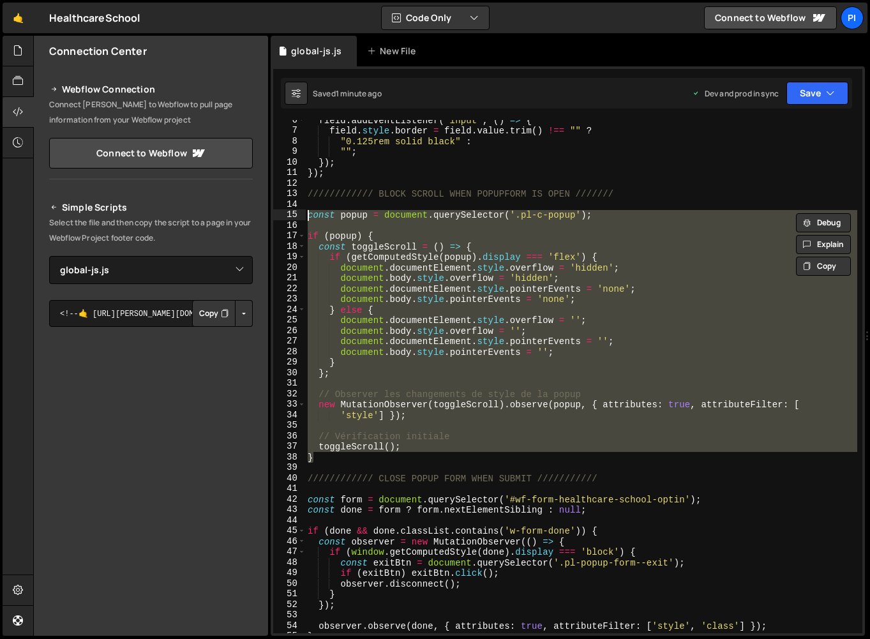
paste textarea
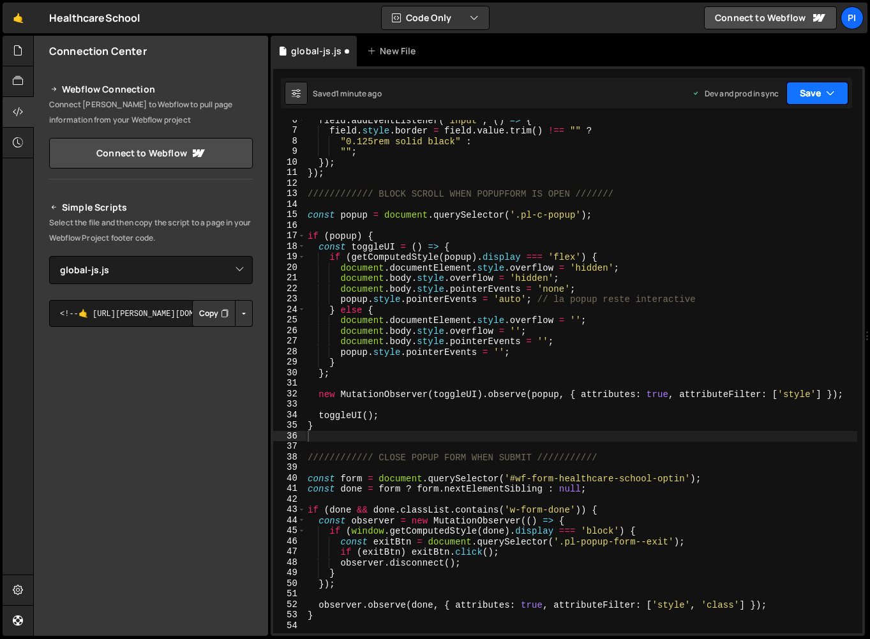
click at [807, 84] on button "Save" at bounding box center [817, 93] width 62 height 23
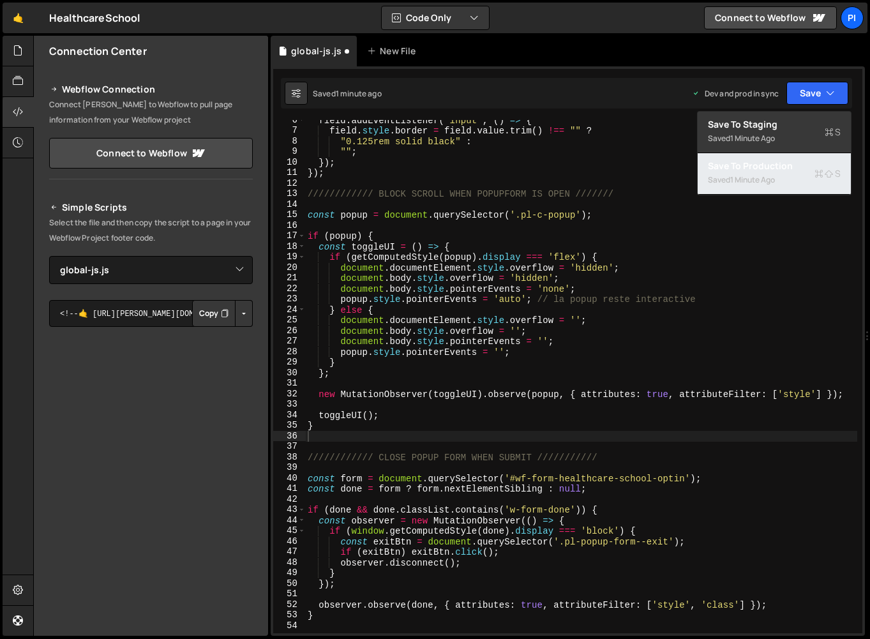
click at [754, 179] on div "1 minute ago" at bounding box center [752, 179] width 45 height 11
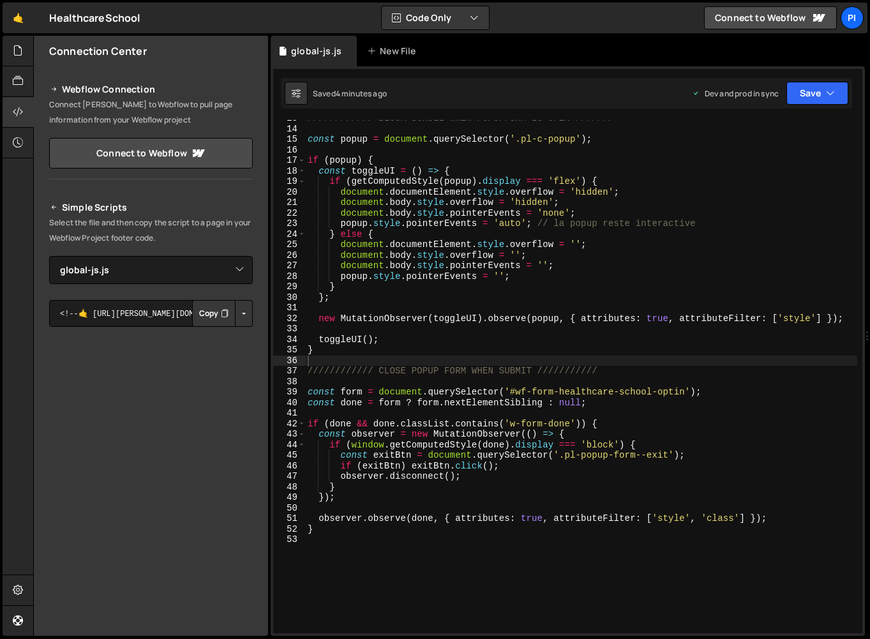
scroll to position [133, 0]
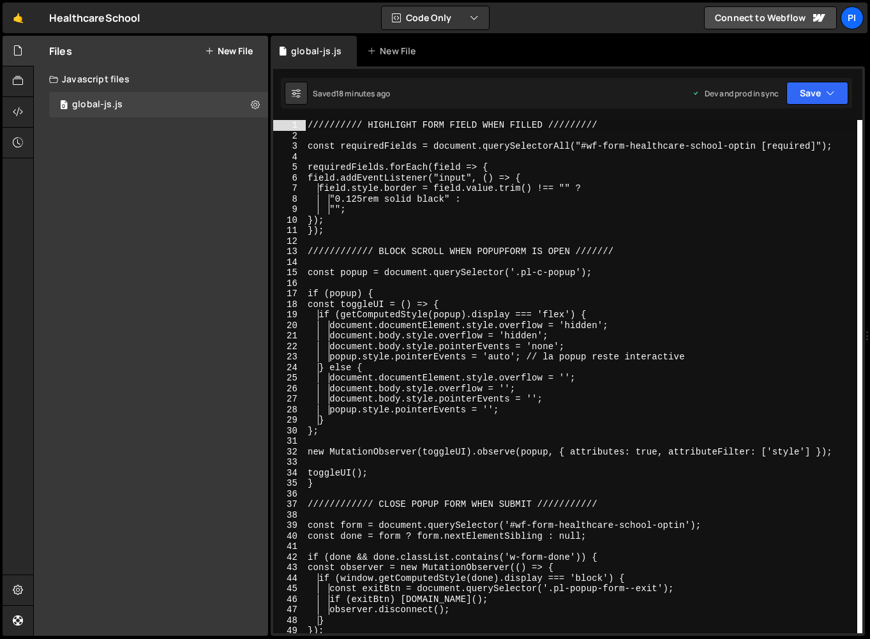
type textarea "const popup = document.querySelector('.pl-c-popup');"
click at [431, 274] on div "////////// HIGHLIGHT FORM FIELD WHEN FILLED ///////// const requiredFields = do…" at bounding box center [581, 387] width 552 height 534
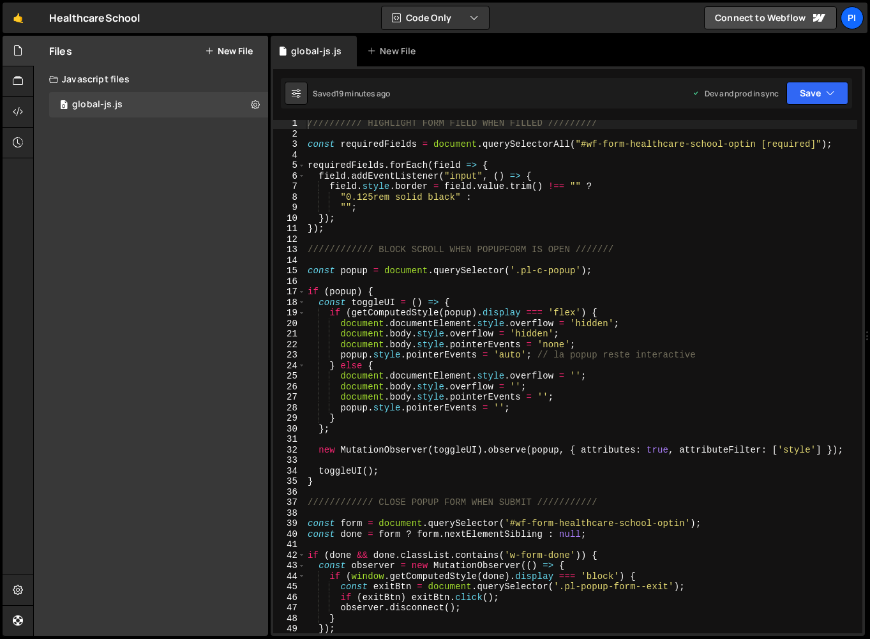
scroll to position [21, 0]
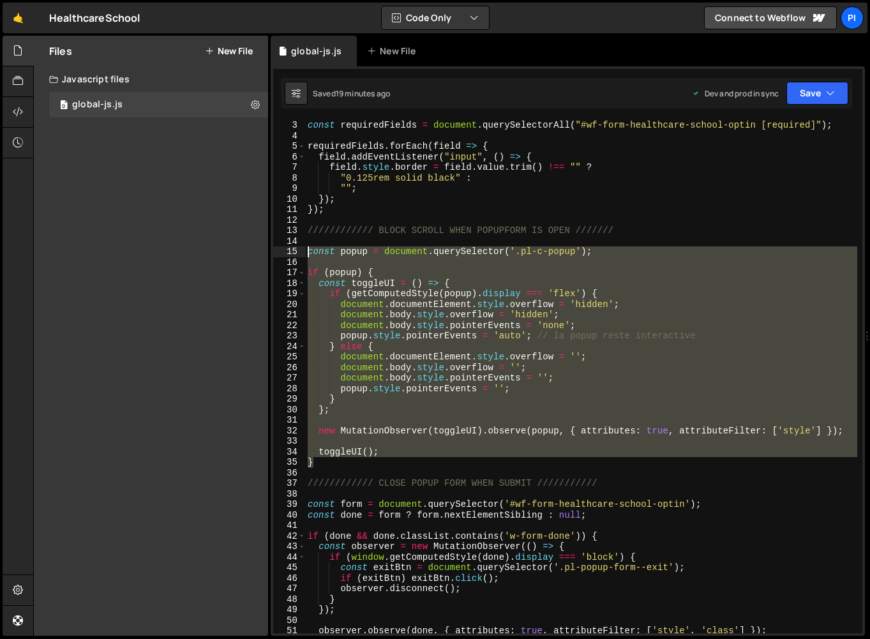
drag, startPoint x: 382, startPoint y: 467, endPoint x: 260, endPoint y: 254, distance: 245.2
click at [260, 254] on div "Files New File Javascript files 0 global-js.js 0 CSS files Copy share link Edit…" at bounding box center [451, 336] width 837 height 600
type textarea "const popup = document.querySelector('.pl-c-popup');"
paste textarea
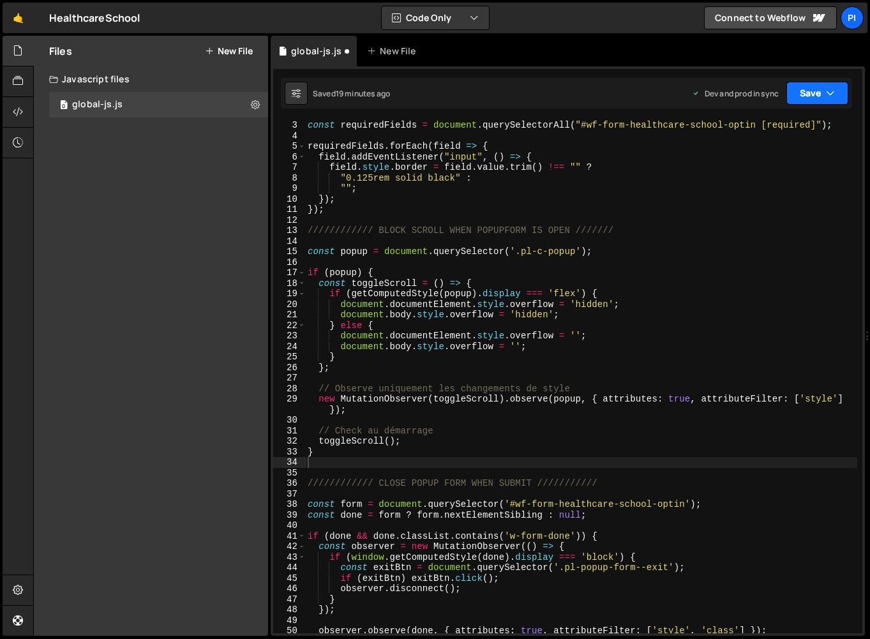
click at [809, 92] on button "Save" at bounding box center [817, 93] width 62 height 23
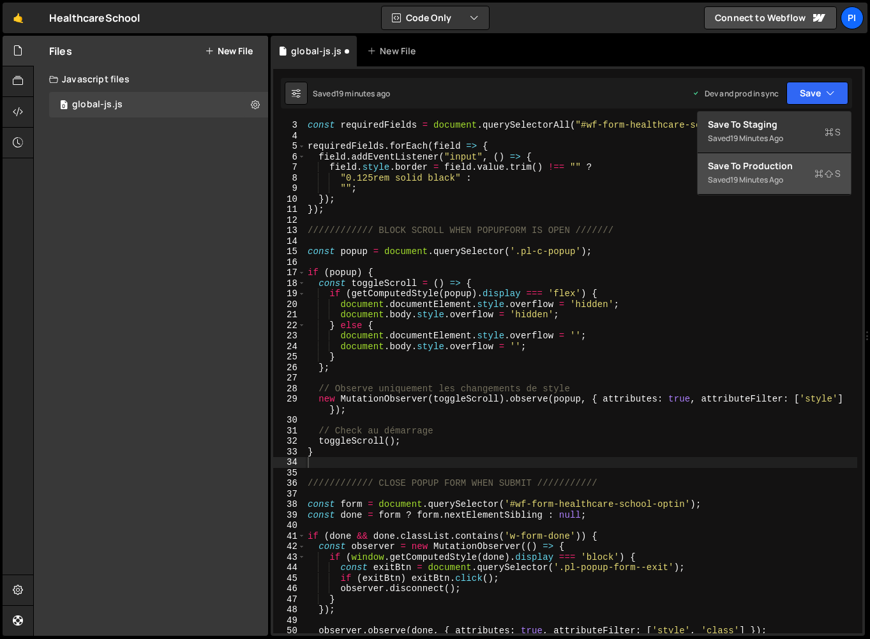
click at [770, 175] on div "19 minutes ago" at bounding box center [756, 179] width 53 height 11
